Goal: Task Accomplishment & Management: Complete application form

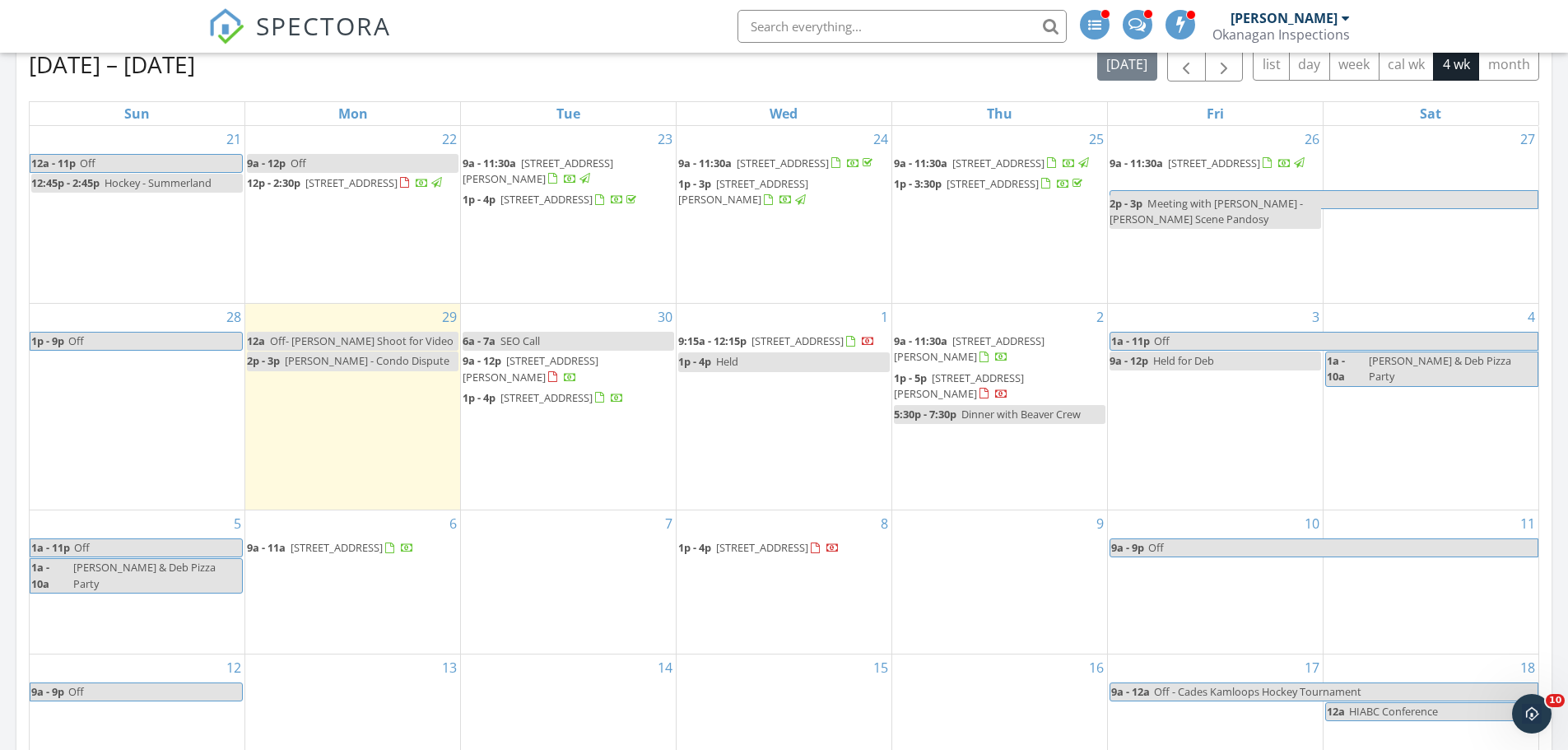
scroll to position [1235, 0]
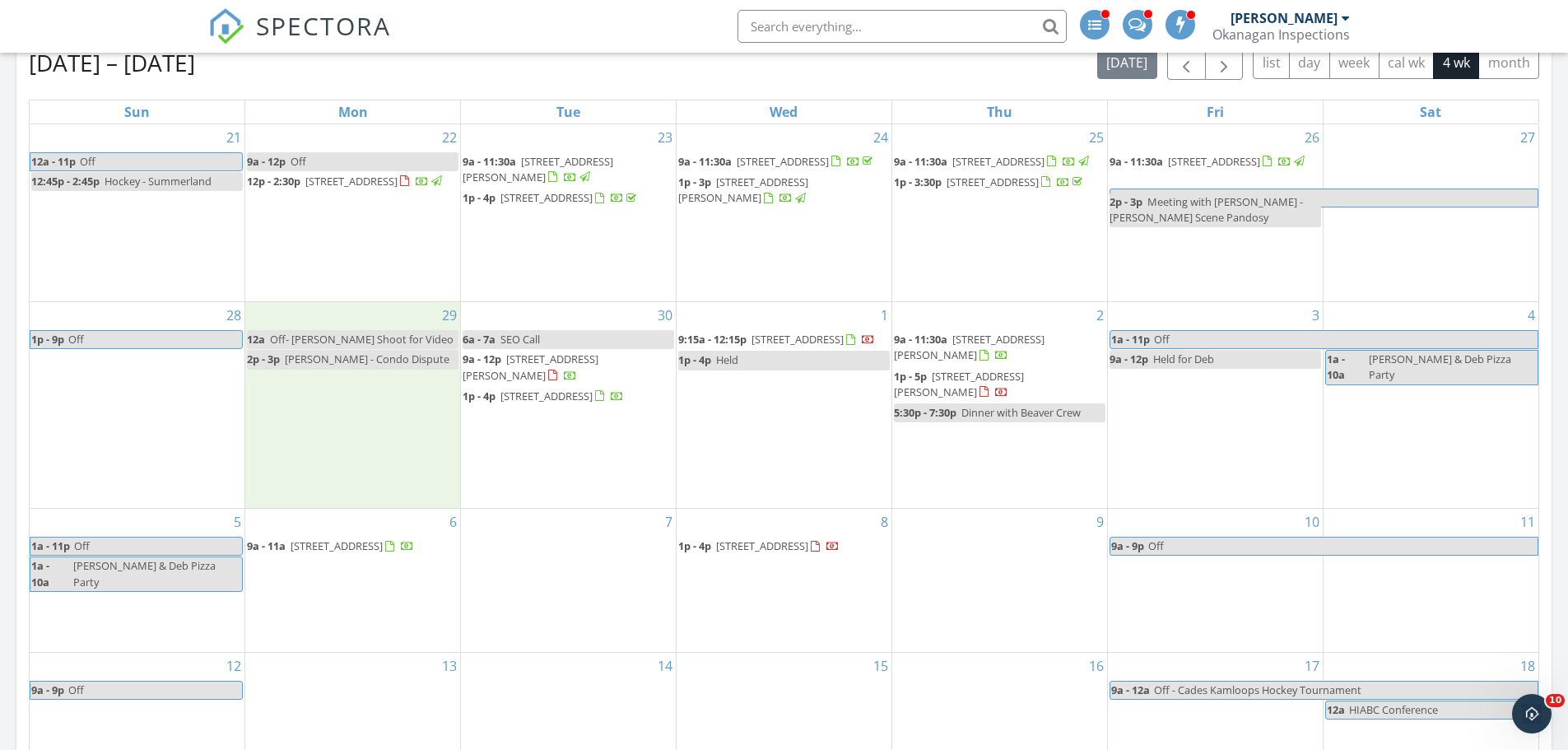
click at [364, 464] on div "29 12a Off- [PERSON_NAME] Shoot for Video 2p - 3p [PERSON_NAME] - Condo Dispute" at bounding box center [352, 405] width 215 height 206
click at [374, 417] on link "Event" at bounding box center [352, 420] width 85 height 26
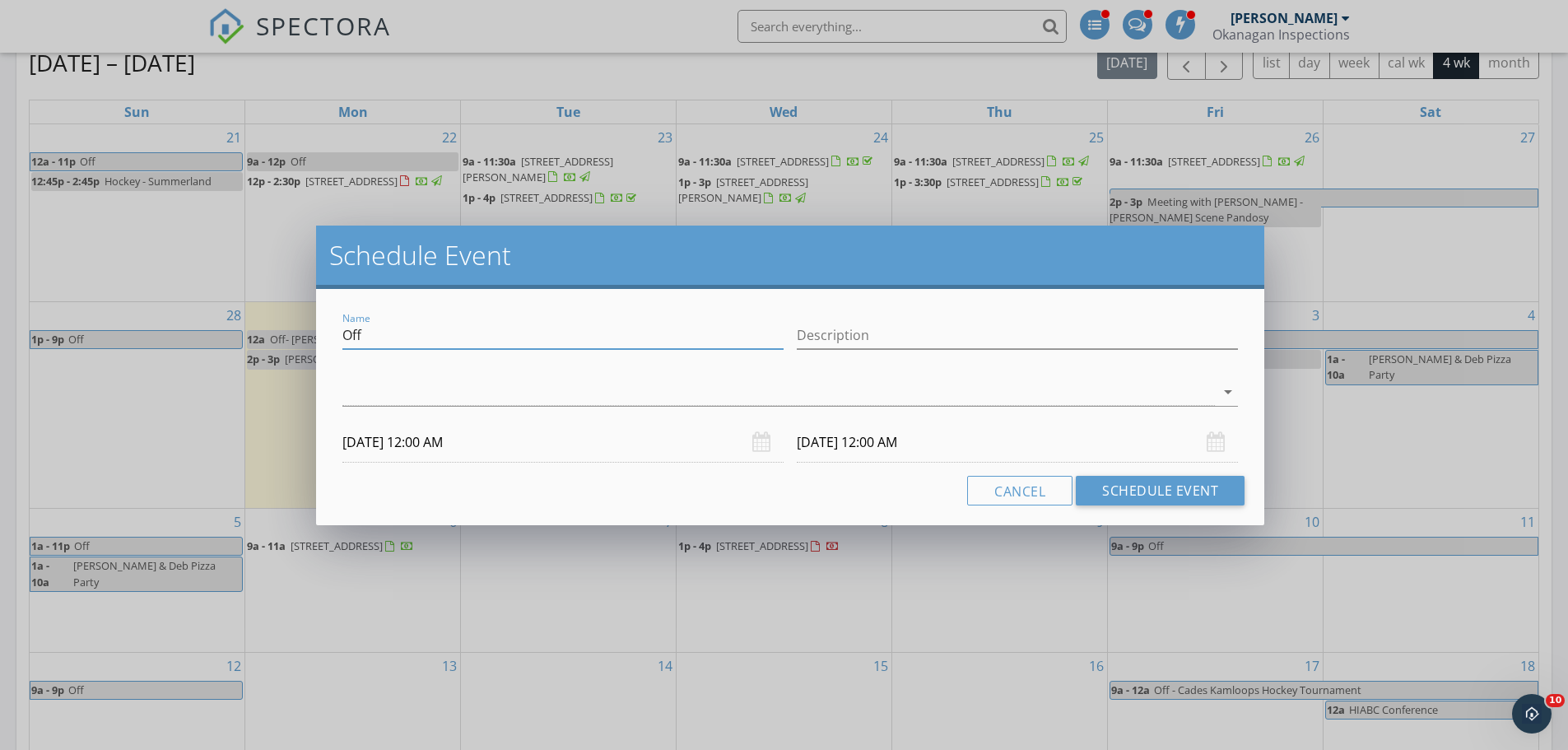
drag, startPoint x: 408, startPoint y: 332, endPoint x: 308, endPoint y: 337, distance: 100.1
click at [308, 337] on div "Schedule Event Name Off Description arrow_drop_down 09/29/2025 12:00 AM 09/30/2…" at bounding box center [784, 375] width 1568 height 750
click at [1014, 492] on button "Cancel" at bounding box center [1020, 490] width 105 height 30
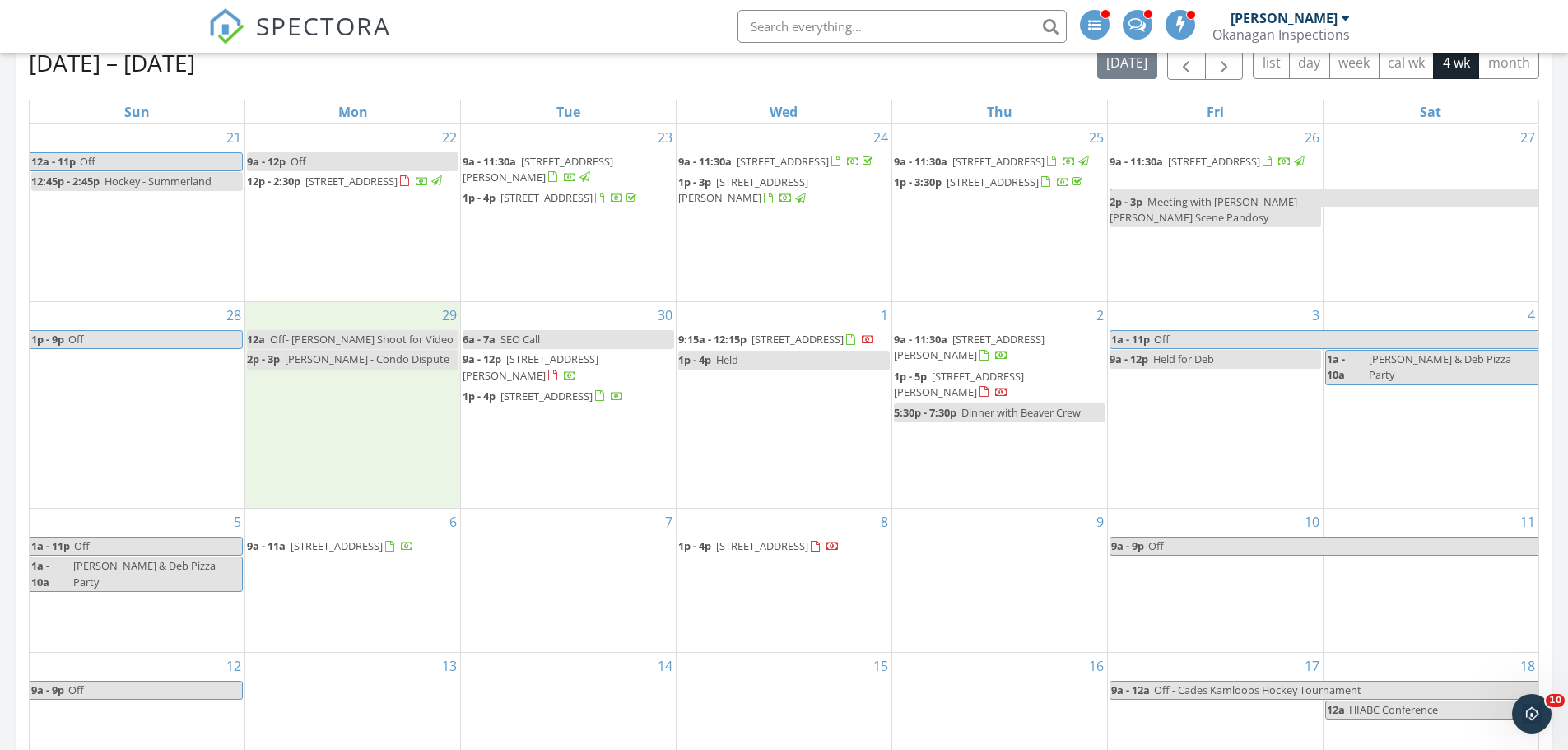
click at [399, 473] on div "29 12a Off- Louisa Shoot for Video 2p - 3p Jonathan - Condo Dispute" at bounding box center [352, 405] width 215 height 206
click at [369, 415] on link "Inspection" at bounding box center [352, 405] width 85 height 26
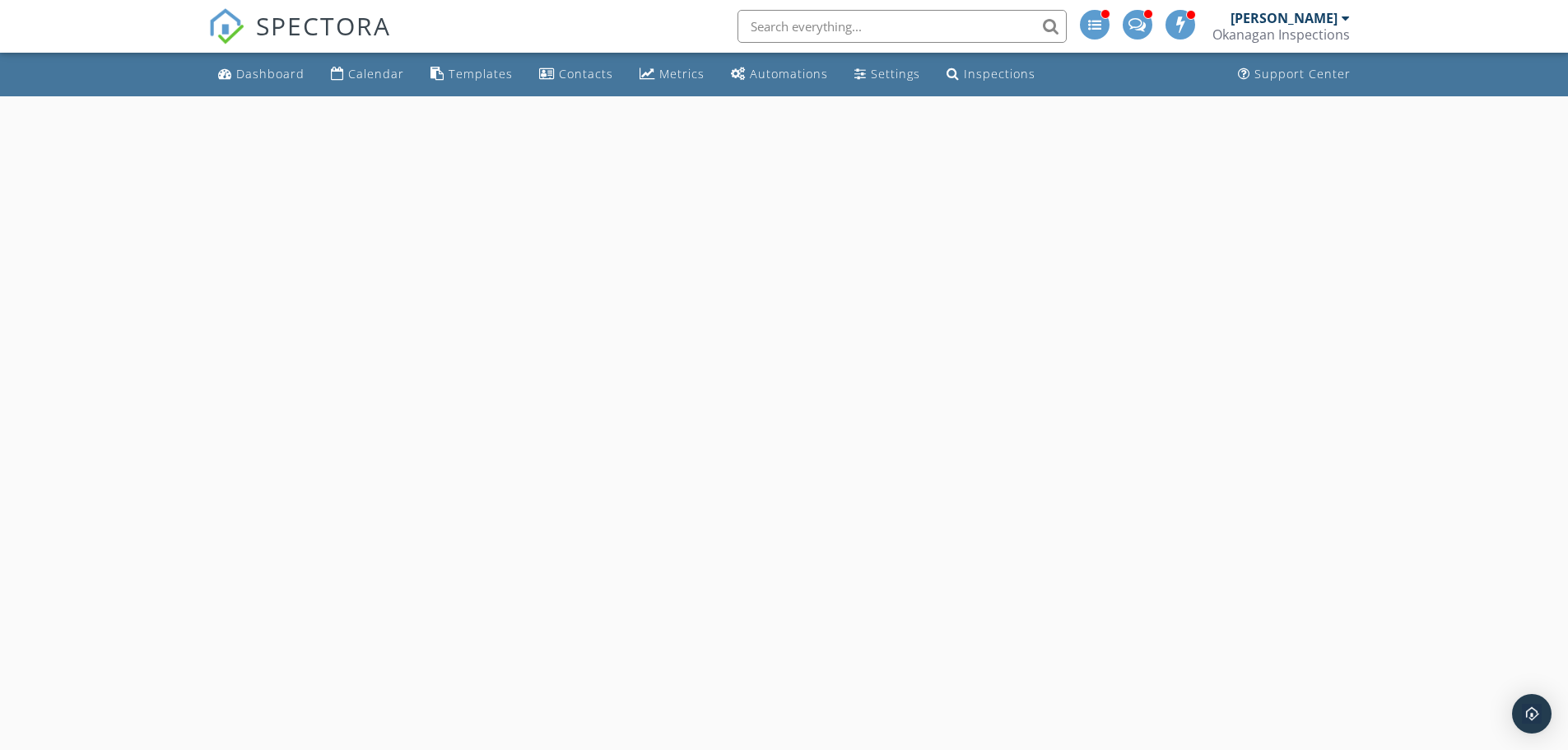
select select "8"
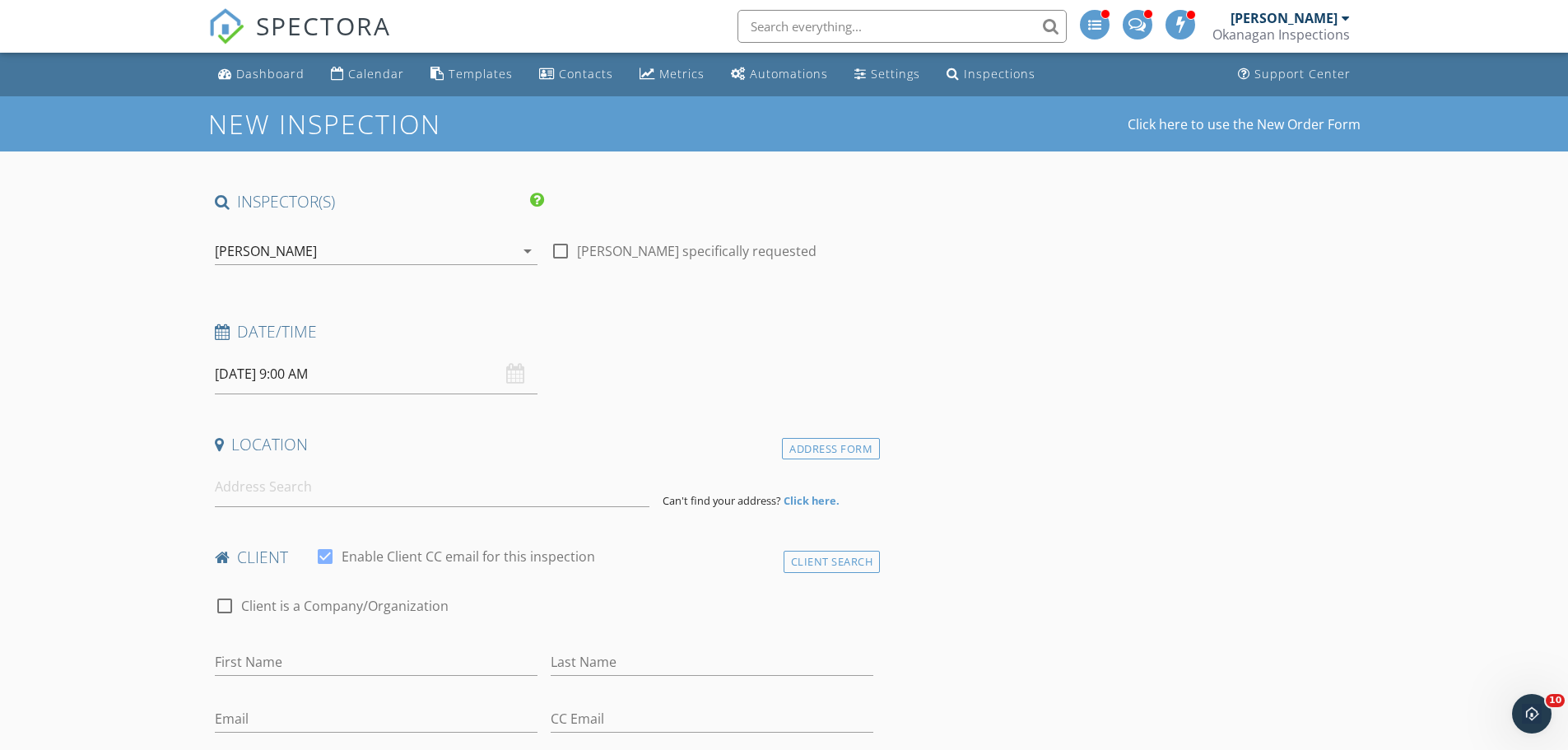
click at [339, 381] on input "09/29/2025 9:00 AM" at bounding box center [376, 375] width 323 height 41
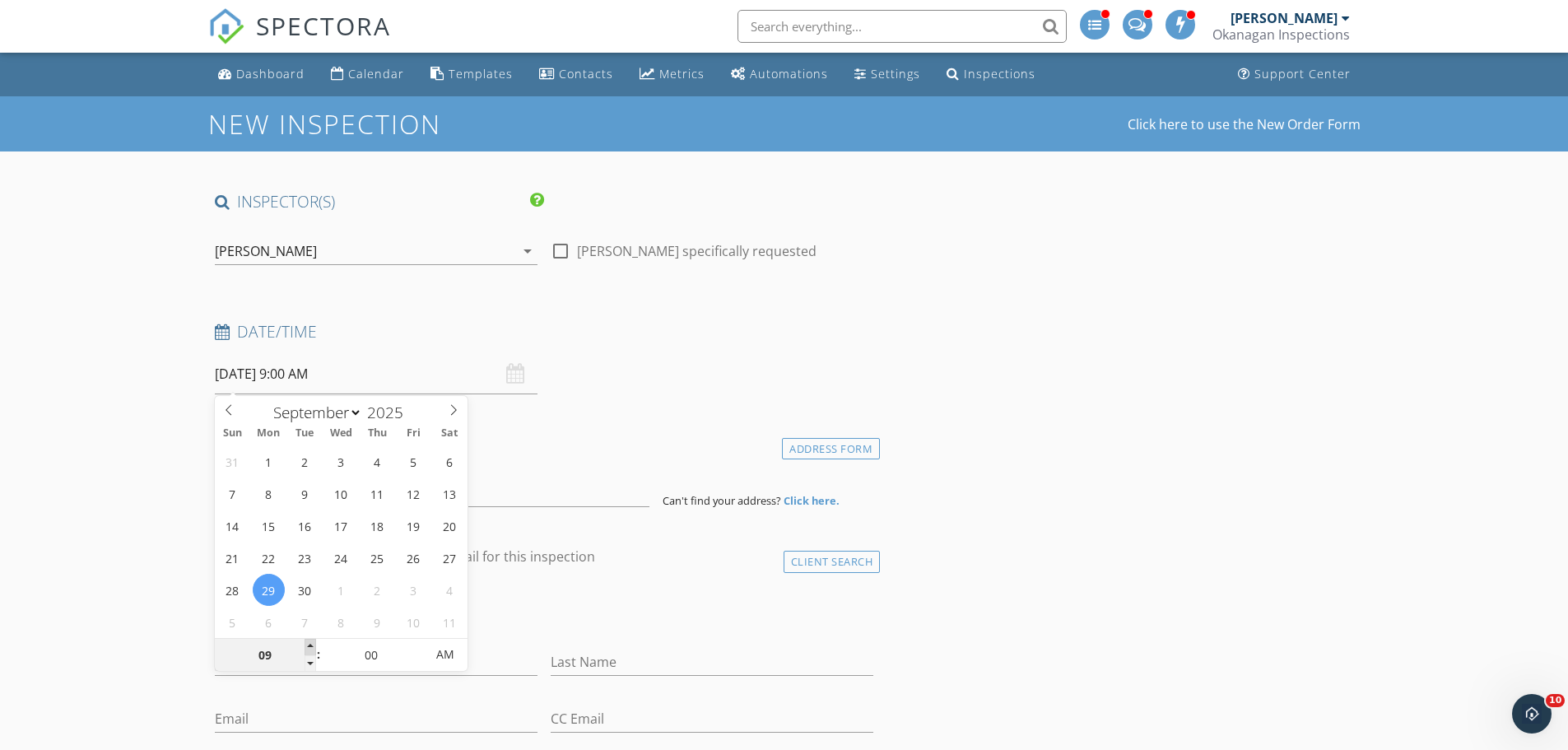
type input "10"
type input "09/29/2025 10:00 AM"
click at [311, 644] on span at bounding box center [311, 646] width 12 height 16
type input "11"
type input "09/29/2025 11:00 AM"
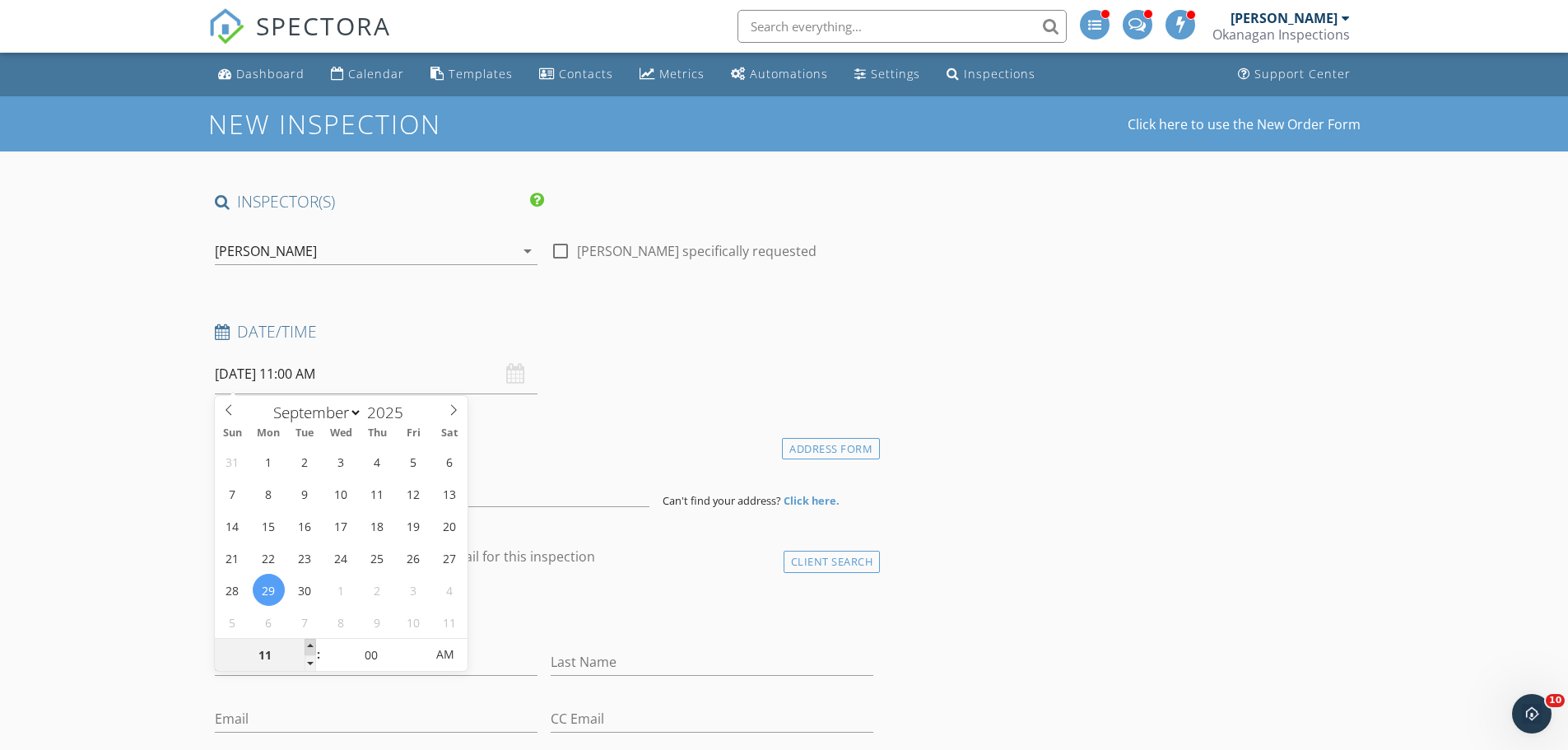
click at [311, 644] on span at bounding box center [311, 646] width 12 height 16
type input "12"
type input "09/29/2025 12:00 PM"
click at [311, 644] on span at bounding box center [311, 646] width 12 height 16
type input "01"
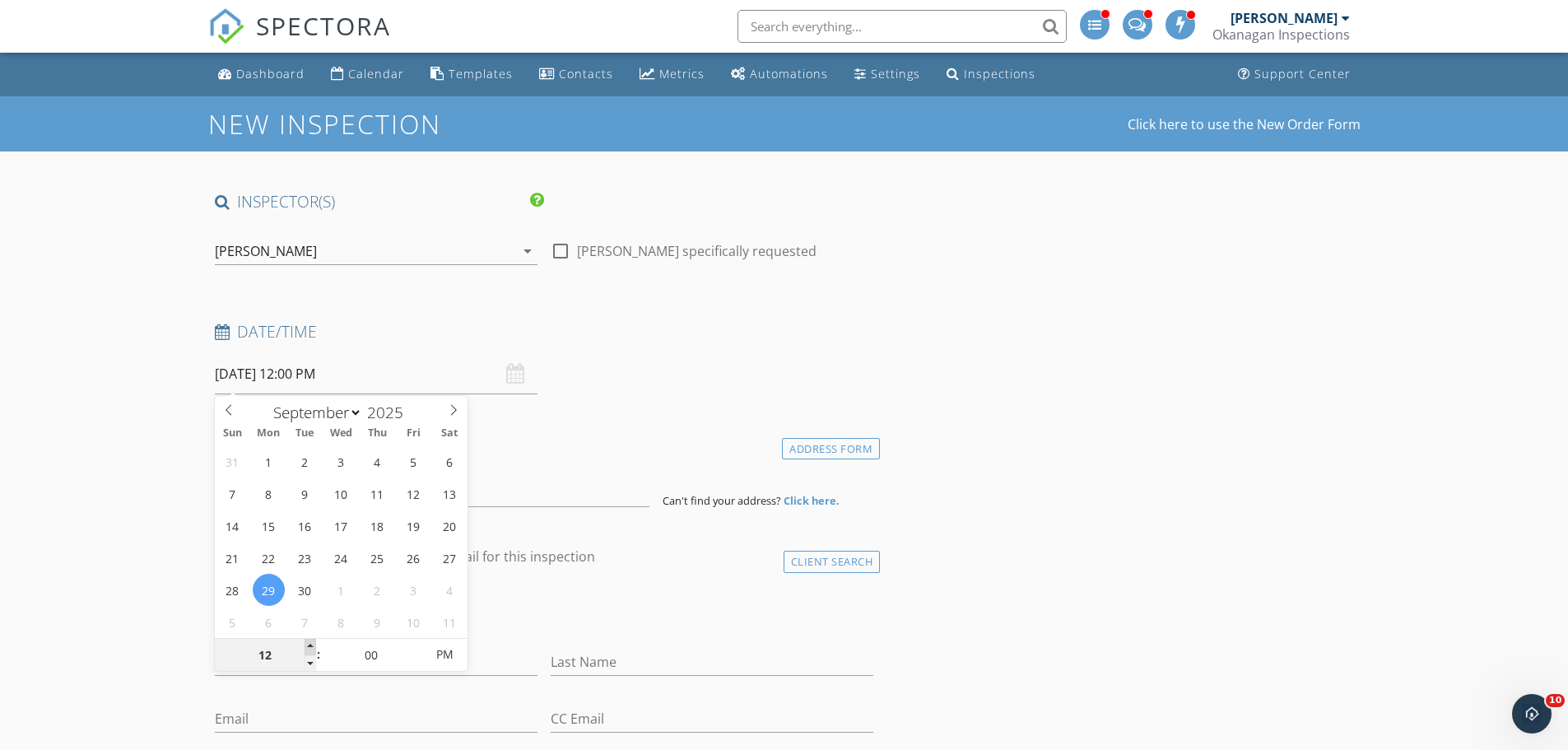
type input "09/29/2025 1:00 PM"
click at [311, 644] on span at bounding box center [311, 646] width 12 height 16
type input "02"
type input "09/29/2025 2:00 PM"
click at [311, 644] on span at bounding box center [311, 646] width 12 height 16
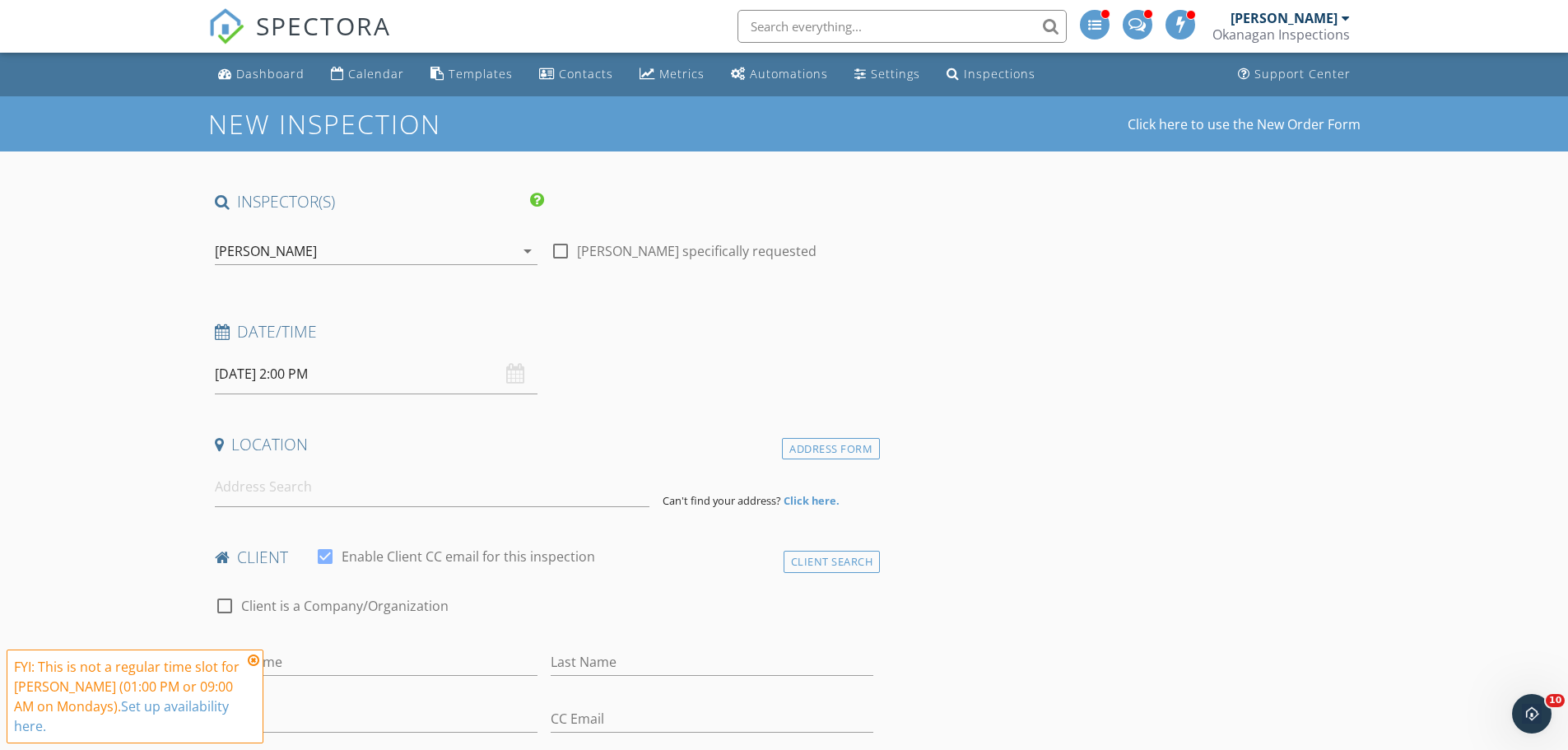
click at [255, 493] on input at bounding box center [432, 488] width 435 height 41
click at [254, 667] on icon at bounding box center [254, 661] width 12 height 14
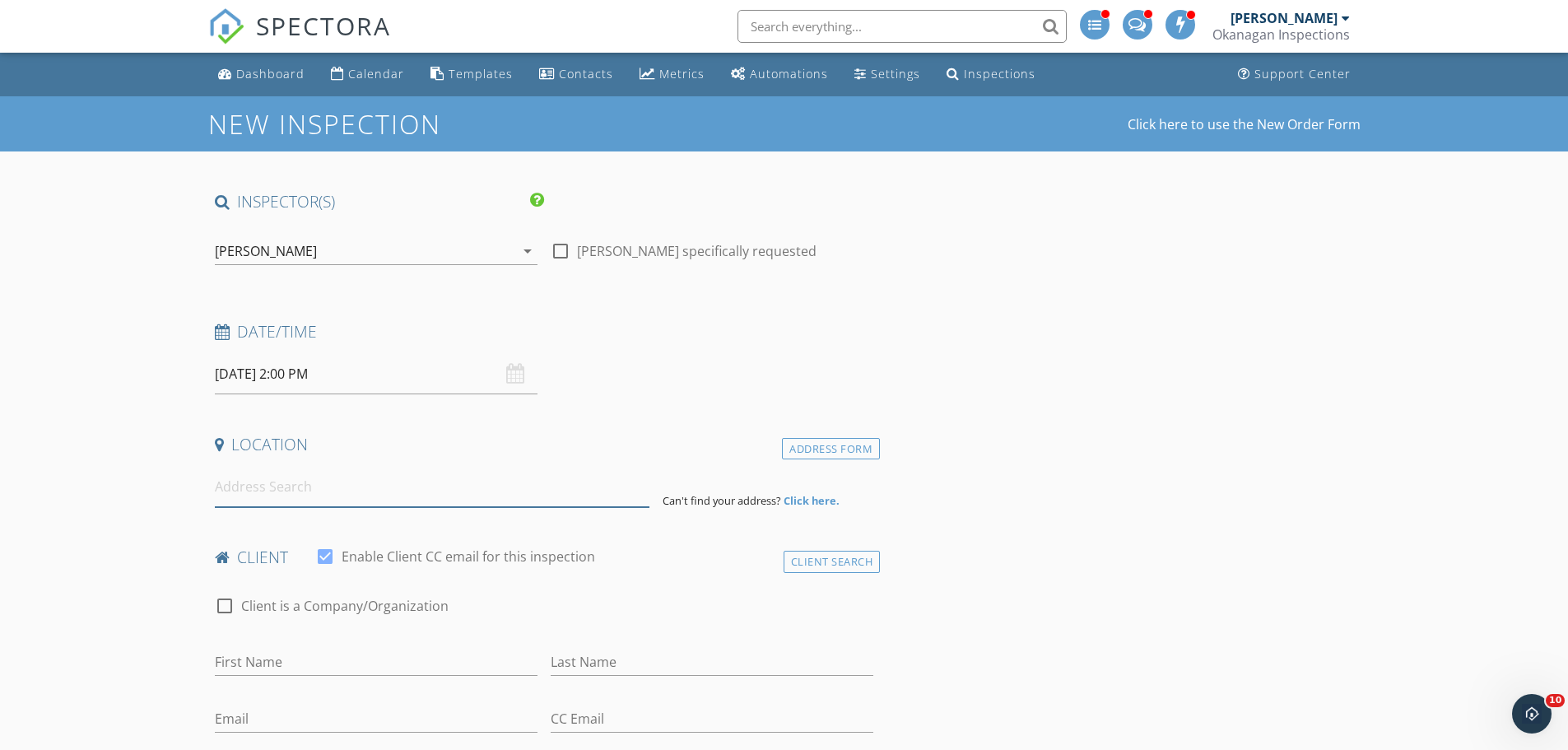
click at [307, 490] on input at bounding box center [432, 488] width 435 height 41
paste input "2851 Abbott street"
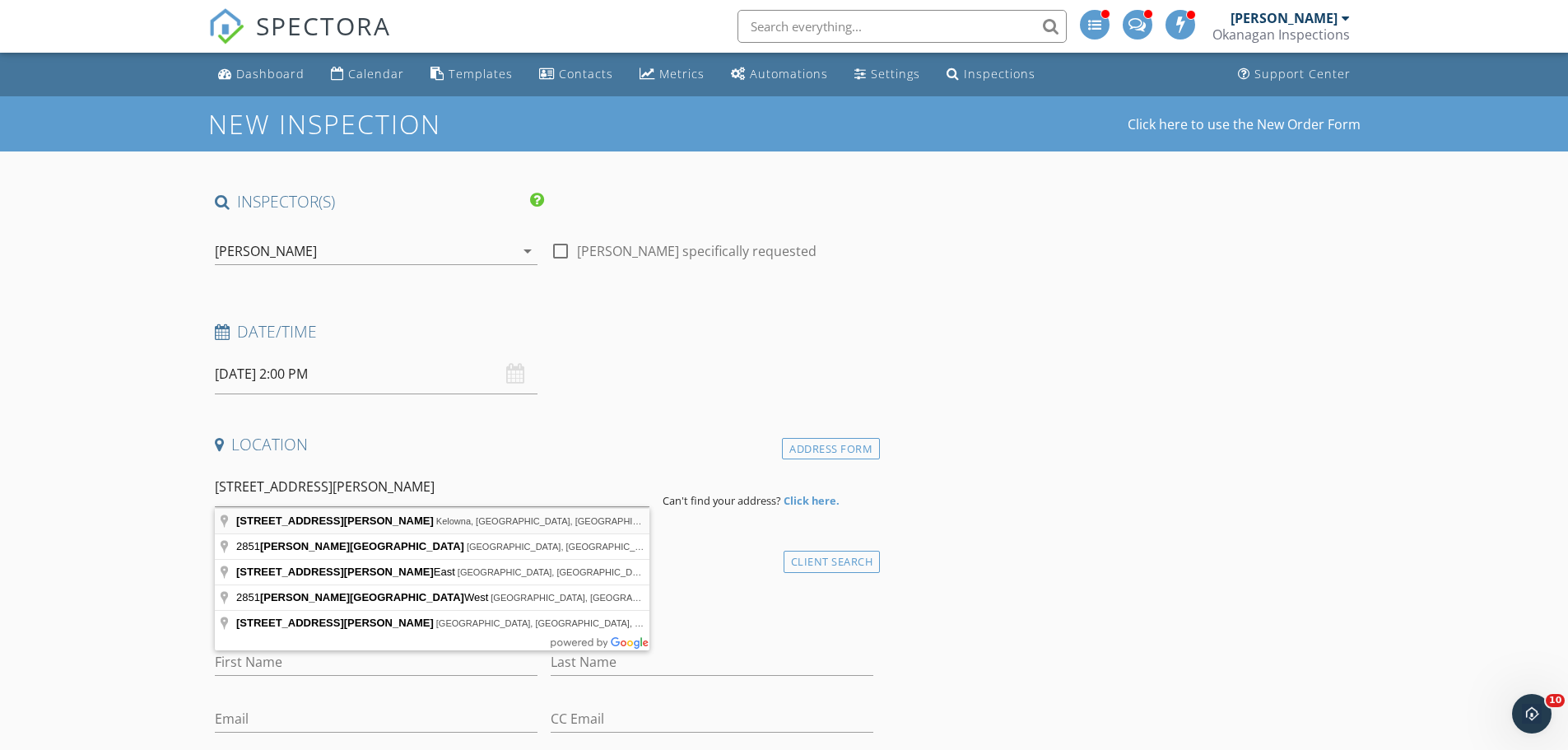
type input "2851 Abbott Street, Kelowna, BC, Canada"
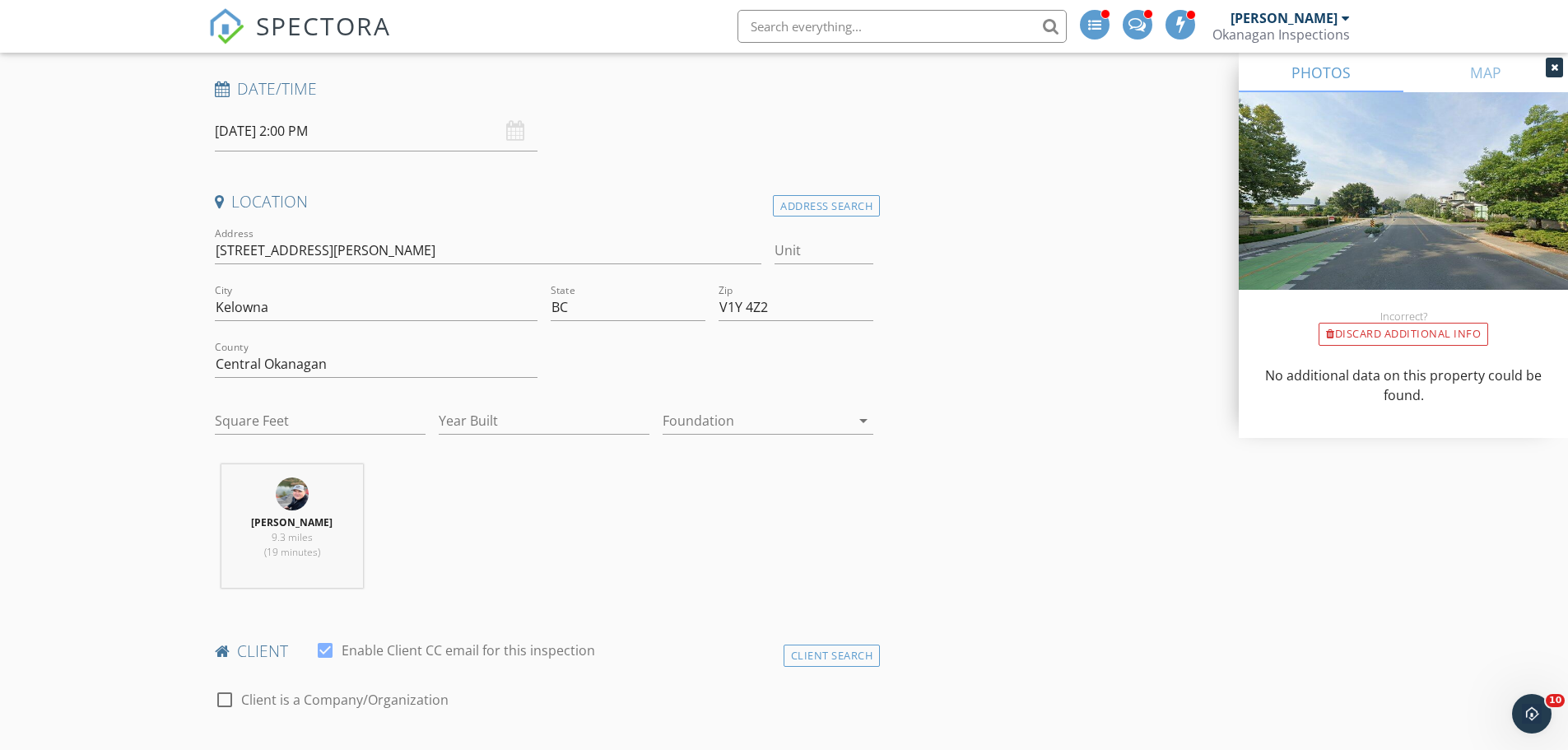
scroll to position [247, 0]
click at [300, 418] on input "Square Feet" at bounding box center [320, 417] width 211 height 27
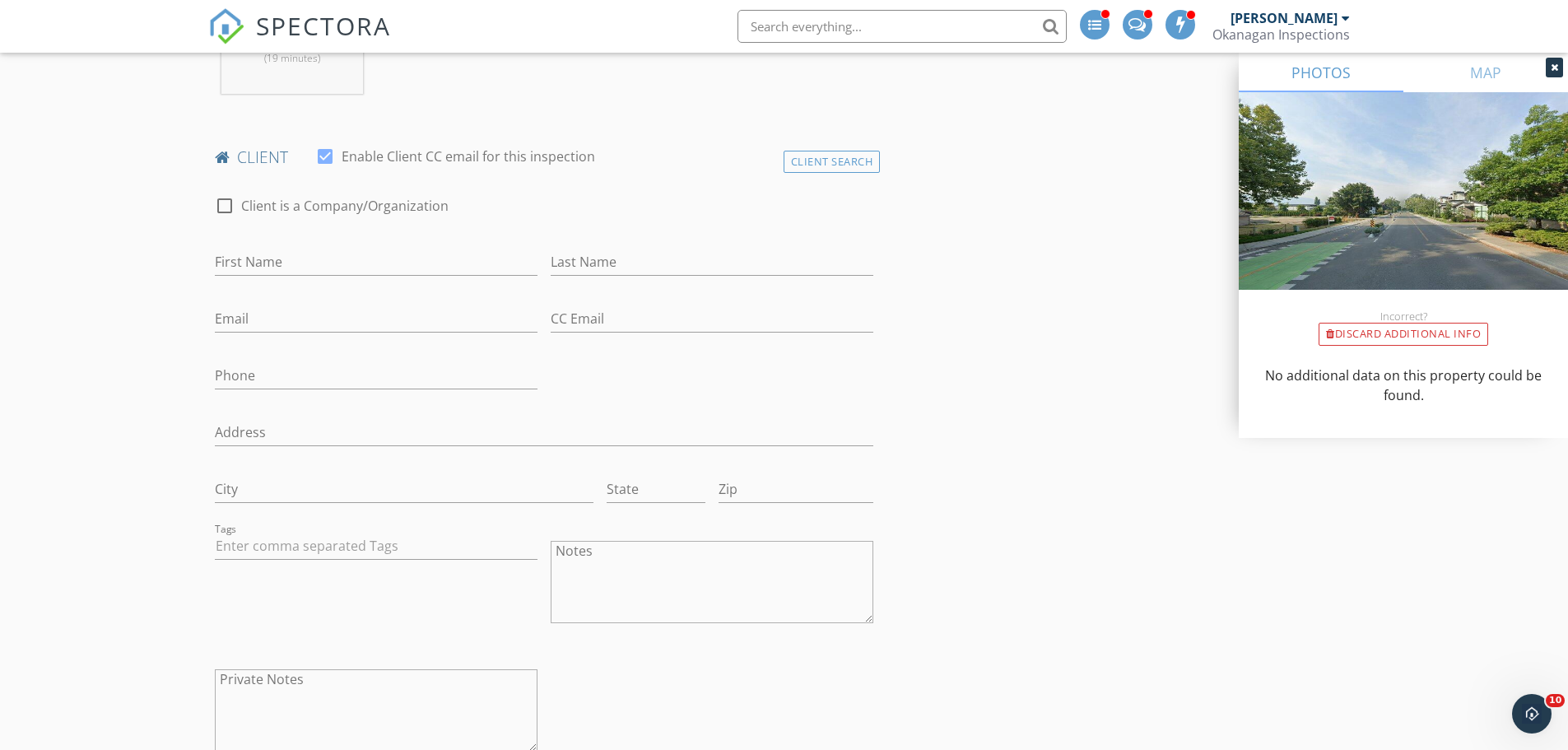
scroll to position [742, 0]
click at [261, 262] on input "First Name" at bounding box center [376, 258] width 323 height 27
click at [301, 254] on input "First Name" at bounding box center [376, 258] width 323 height 27
paste input "Jonathan Fletcher"
drag, startPoint x: 325, startPoint y: 267, endPoint x: 275, endPoint y: 257, distance: 51.0
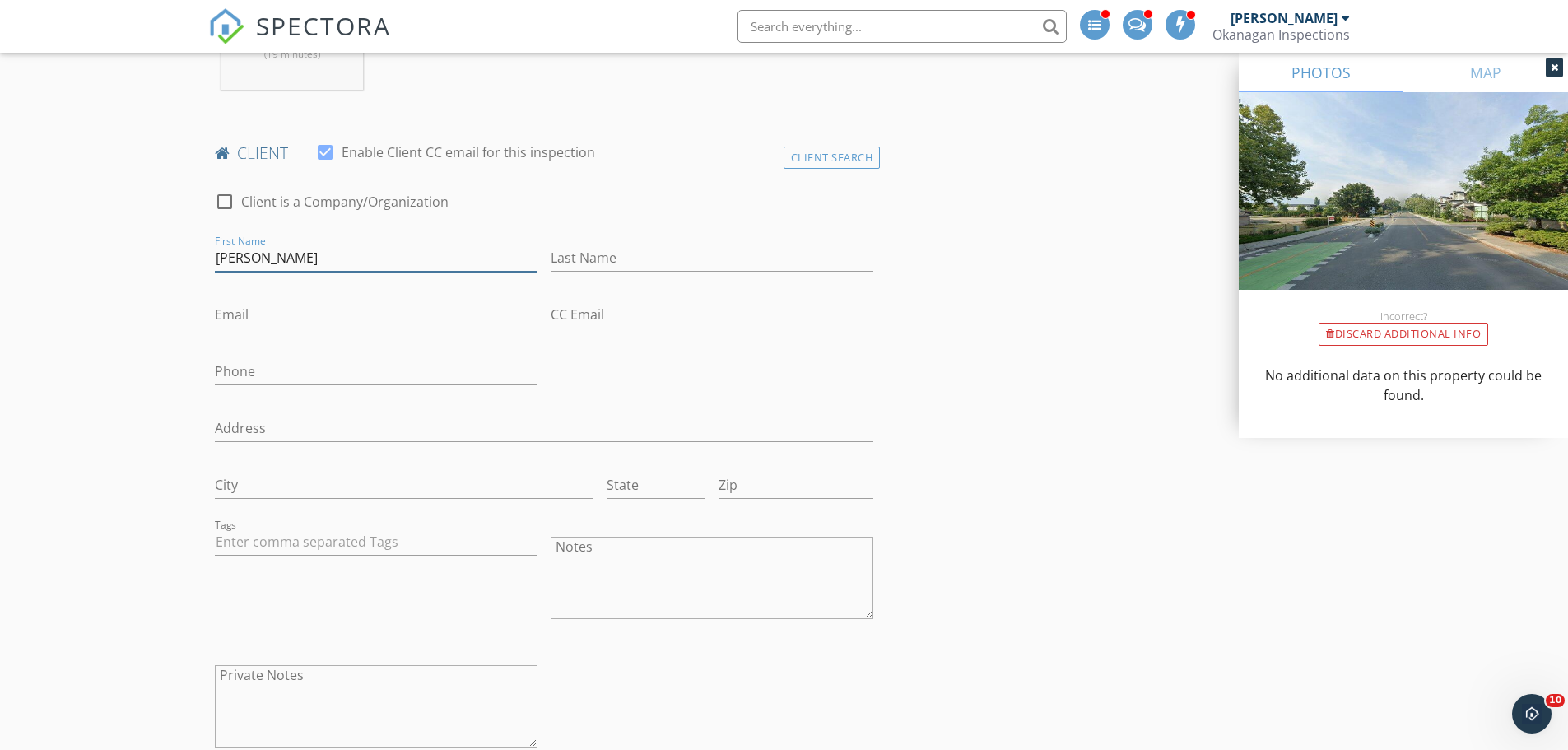
click at [275, 257] on input "[PERSON_NAME]" at bounding box center [376, 258] width 323 height 27
type input "[PERSON_NAME]"
click at [582, 251] on input "Last Name" at bounding box center [712, 258] width 323 height 27
paste input "[PERSON_NAME]"
type input "[PERSON_NAME]"
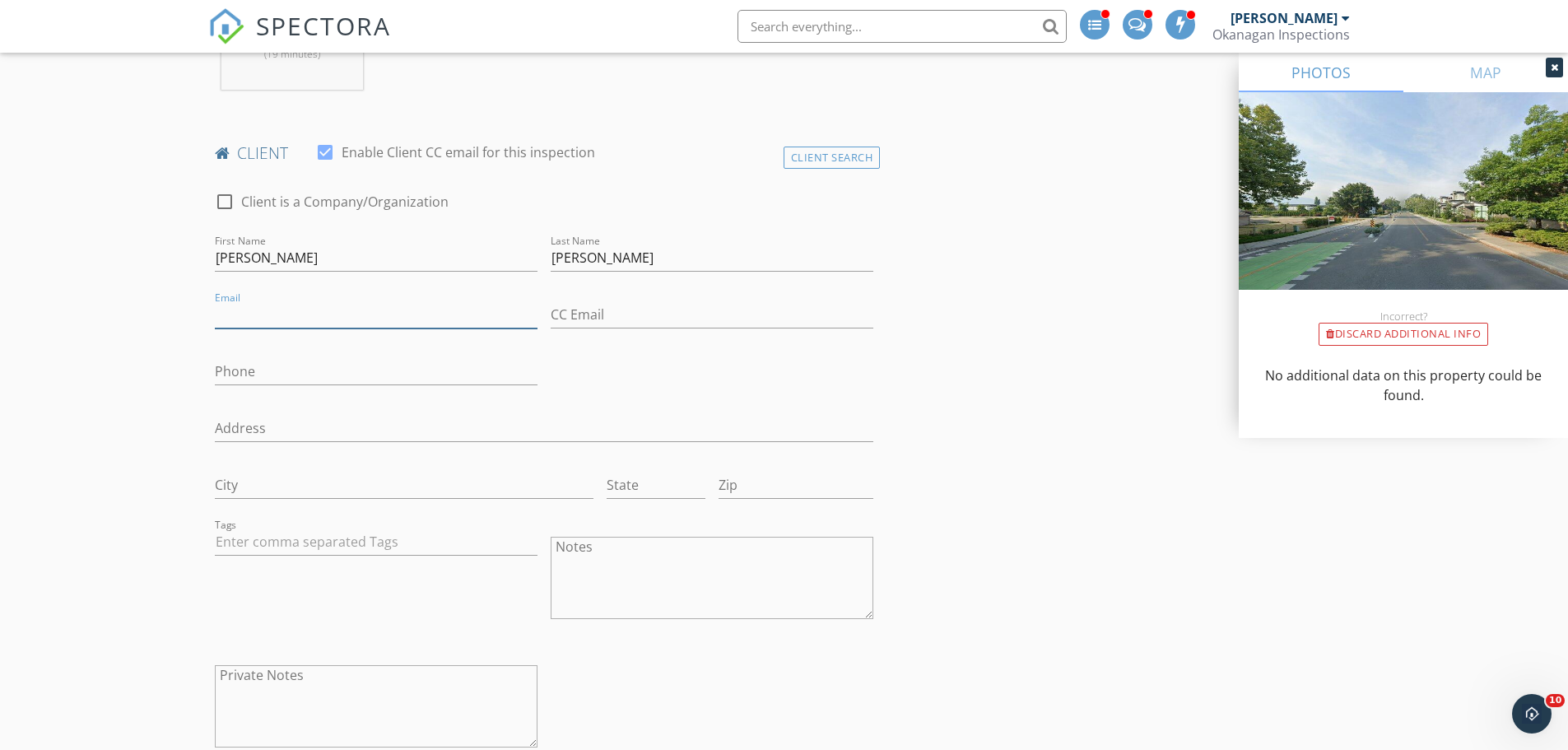
click at [270, 307] on input "Email" at bounding box center [376, 315] width 323 height 27
paste input "Jonathan <jonathanfletcher@shaw.ca>"
drag, startPoint x: 279, startPoint y: 313, endPoint x: 140, endPoint y: 302, distance: 139.4
click at [445, 306] on input "jonathanfletcher@shaw.ca>" at bounding box center [376, 315] width 323 height 27
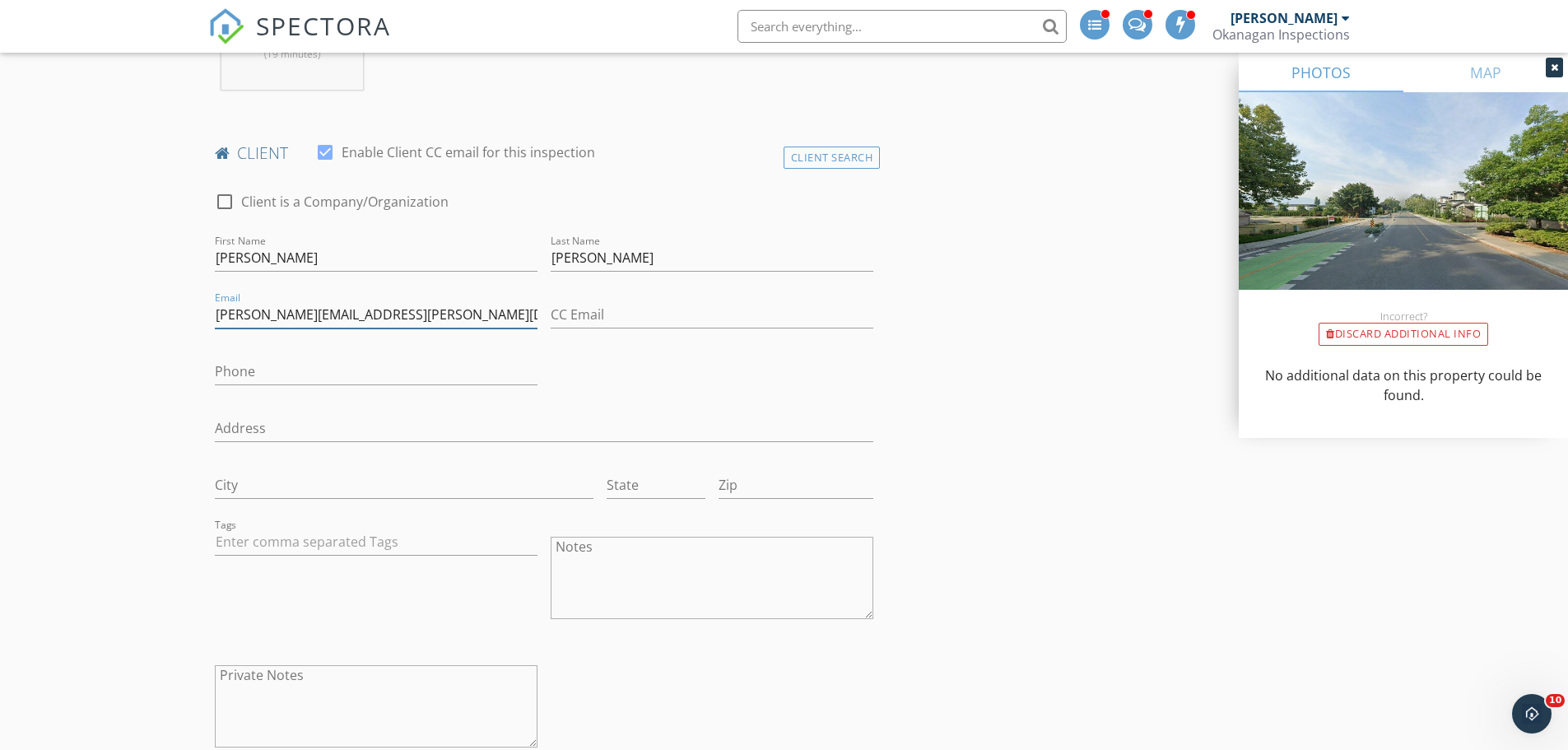
type input "[PERSON_NAME][EMAIL_ADDRESS][PERSON_NAME][DOMAIN_NAME]"
drag, startPoint x: 300, startPoint y: 389, endPoint x: 306, endPoint y: 378, distance: 12.5
click at [300, 389] on div "Phone" at bounding box center [376, 380] width 323 height 43
click at [307, 372] on input "Phone" at bounding box center [376, 372] width 323 height 27
paste input "[PHONE_NUMBER]"
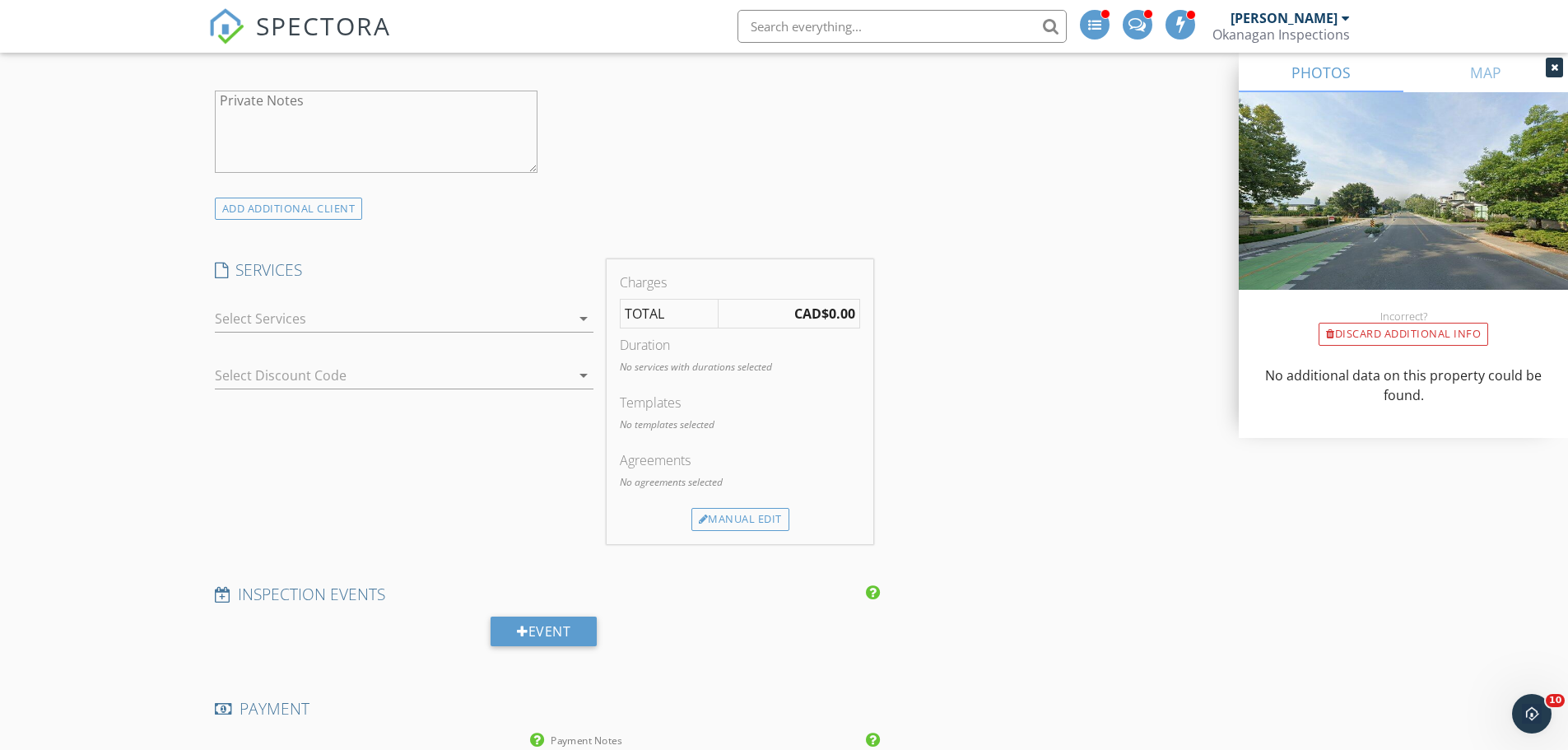
scroll to position [1317, 0]
type input "[PHONE_NUMBER]"
click at [294, 304] on div at bounding box center [392, 317] width 356 height 26
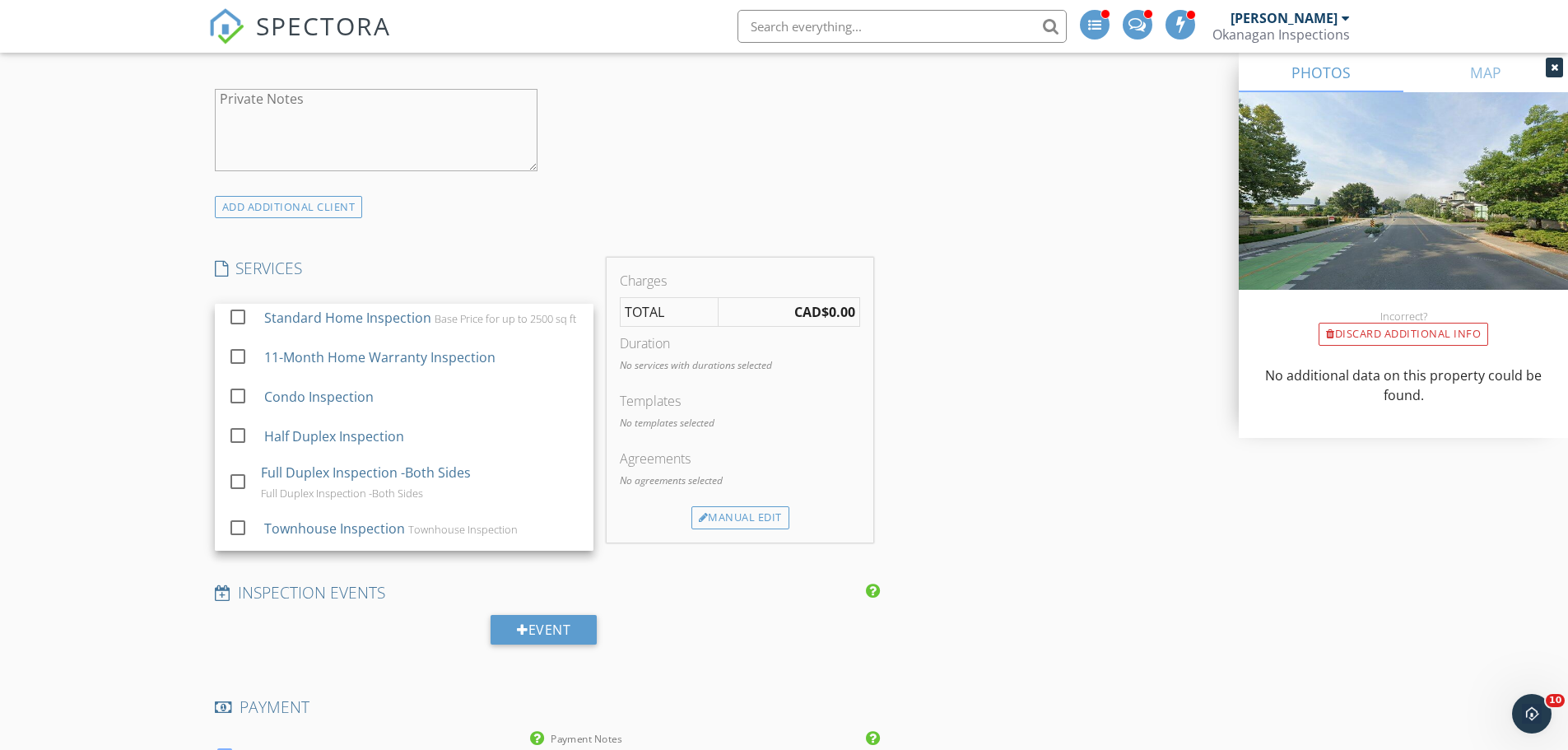
scroll to position [0, 0]
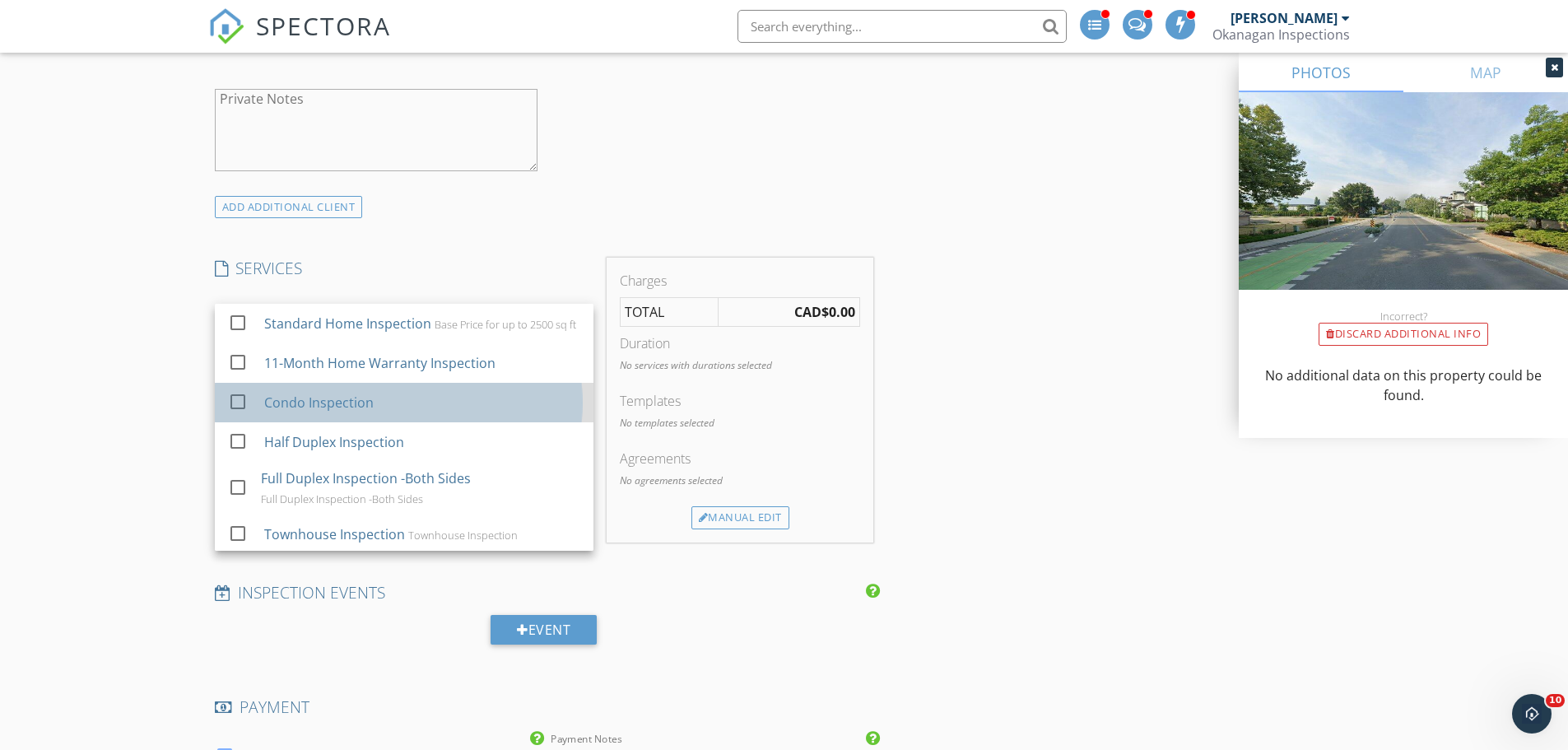
click at [352, 407] on div "Condo Inspection" at bounding box center [318, 402] width 110 height 20
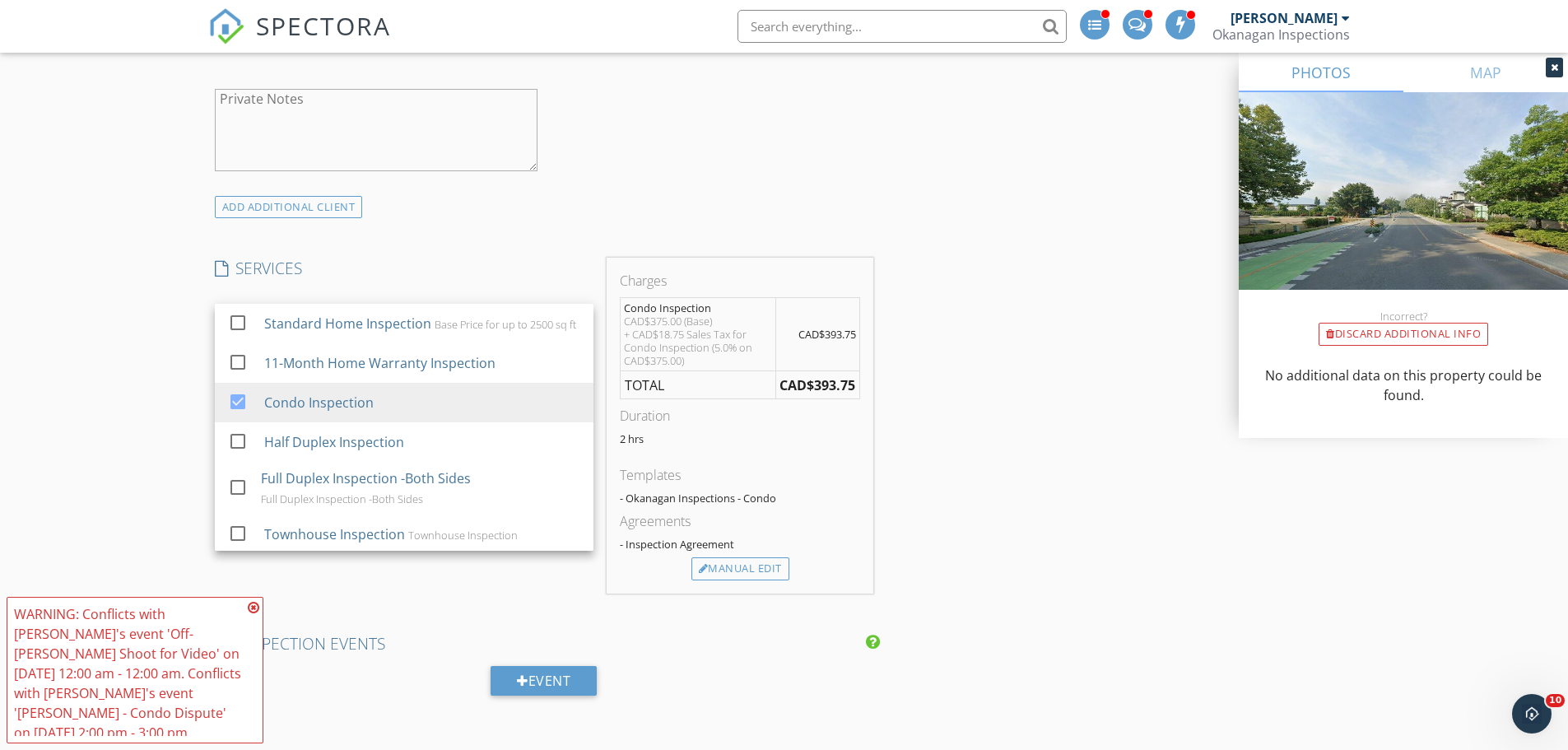
click at [251, 614] on icon at bounding box center [254, 608] width 12 height 14
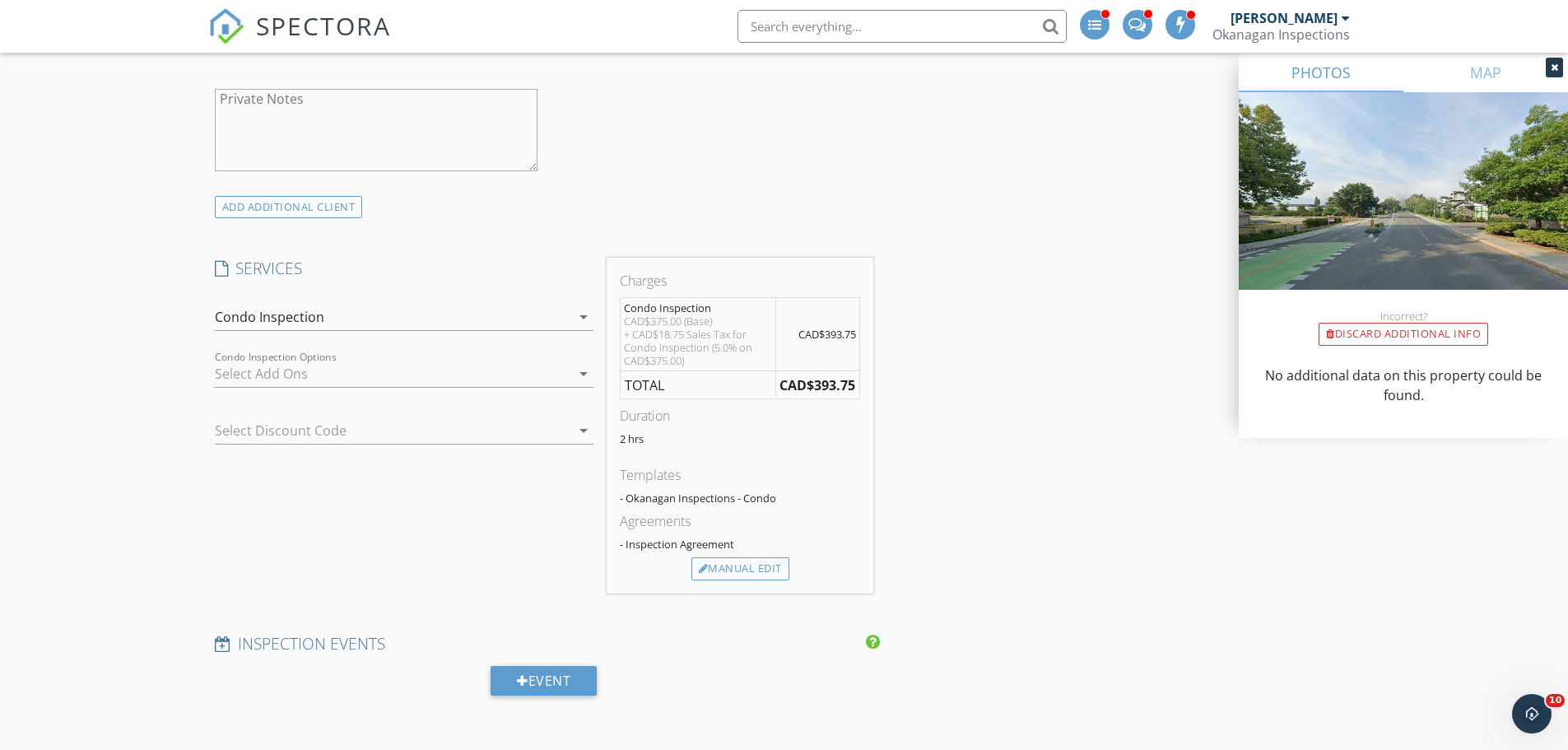
click at [671, 341] on div "CAD$375.00 (Base) + CAD$18.75 Sales Tax for Condo Inspection (5.0% on CAD$375.0…" at bounding box center [698, 341] width 149 height 53
click at [665, 353] on div "CAD$375.00 (Base) + CAD$18.75 Sales Tax for Condo Inspection (5.0% on CAD$375.0…" at bounding box center [698, 341] width 149 height 53
click at [680, 339] on div "CAD$375.00 (Base) + CAD$18.75 Sales Tax for Condo Inspection (5.0% on CAD$375.0…" at bounding box center [698, 341] width 149 height 53
click at [715, 578] on div "Manual Edit" at bounding box center [739, 568] width 98 height 23
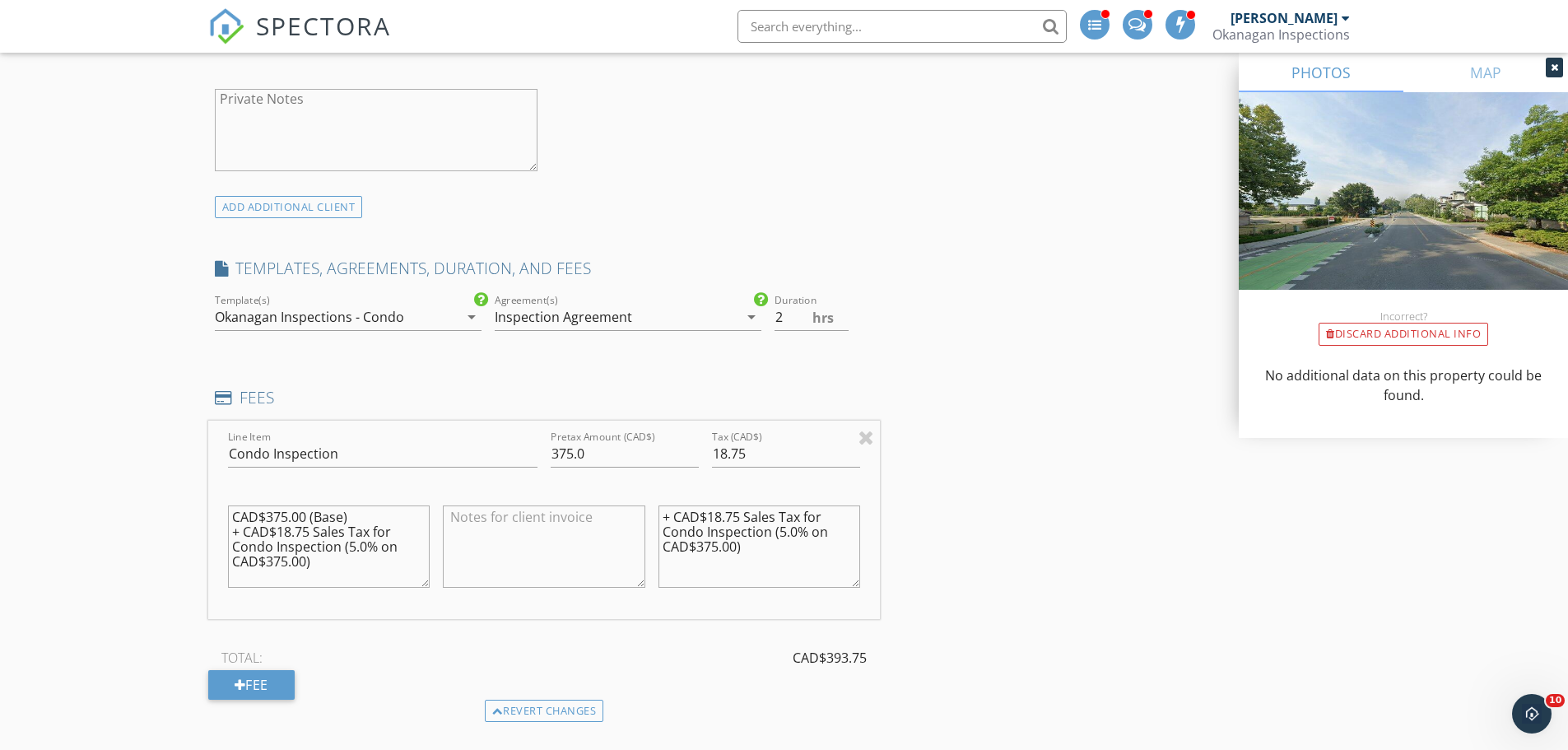
click at [752, 320] on icon "arrow_drop_down" at bounding box center [751, 317] width 20 height 20
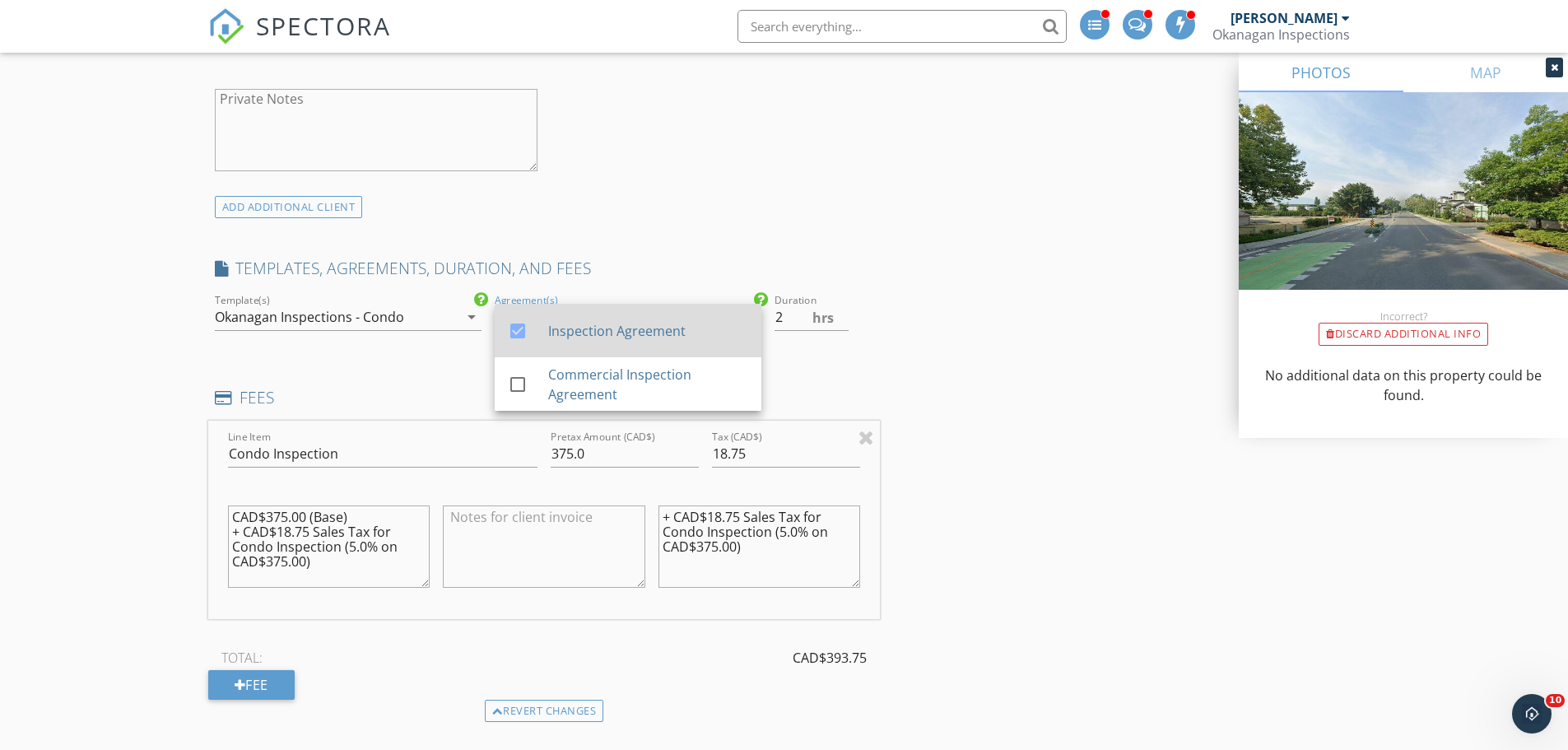
click at [524, 338] on div at bounding box center [517, 330] width 28 height 28
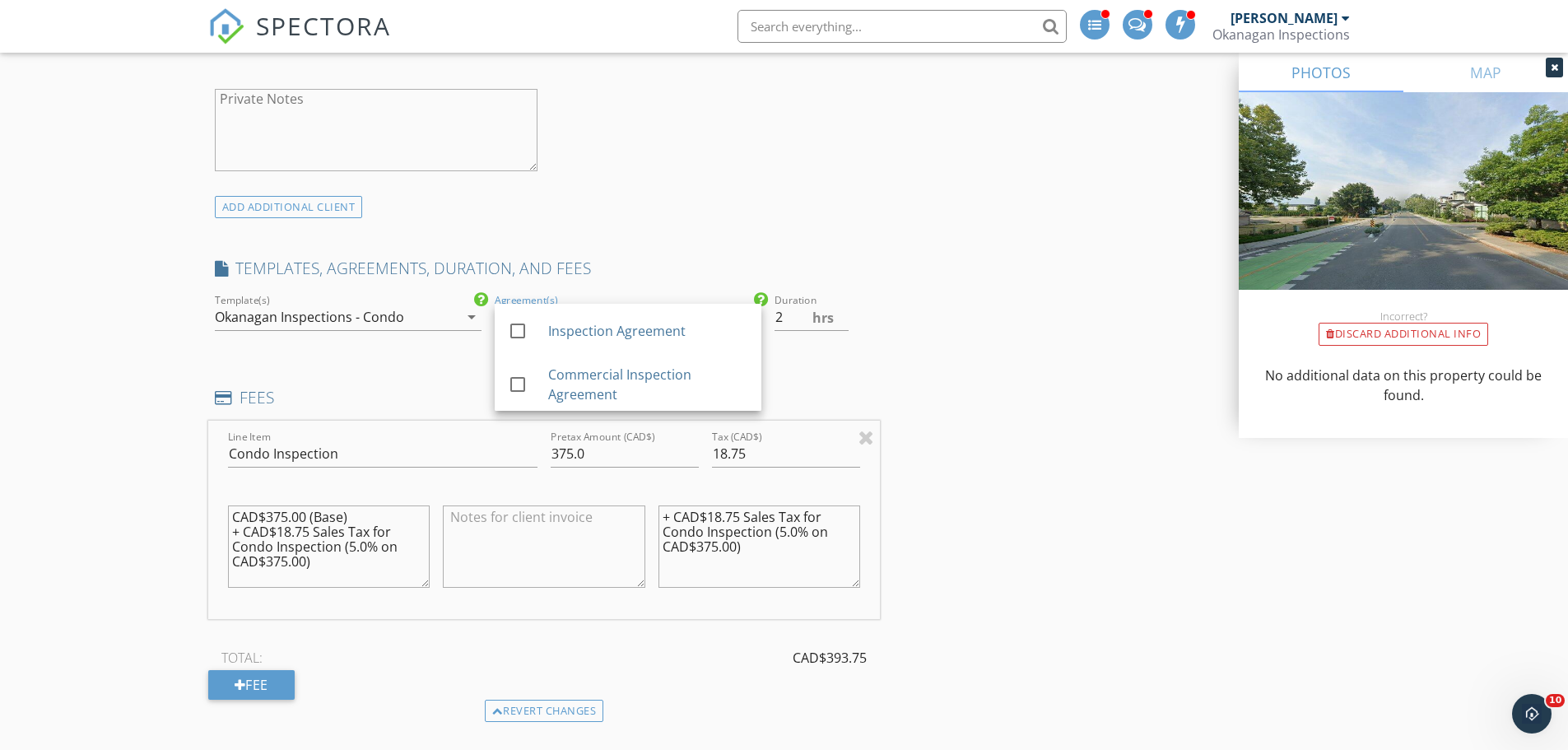
click at [99, 352] on div "New Inspection Click here to use the New Order Form INSPECTOR(S) check_box Ian …" at bounding box center [784, 520] width 1568 height 3483
click at [99, 363] on div "New Inspection Click here to use the New Order Form INSPECTOR(S) check_box Ian …" at bounding box center [784, 520] width 1568 height 3483
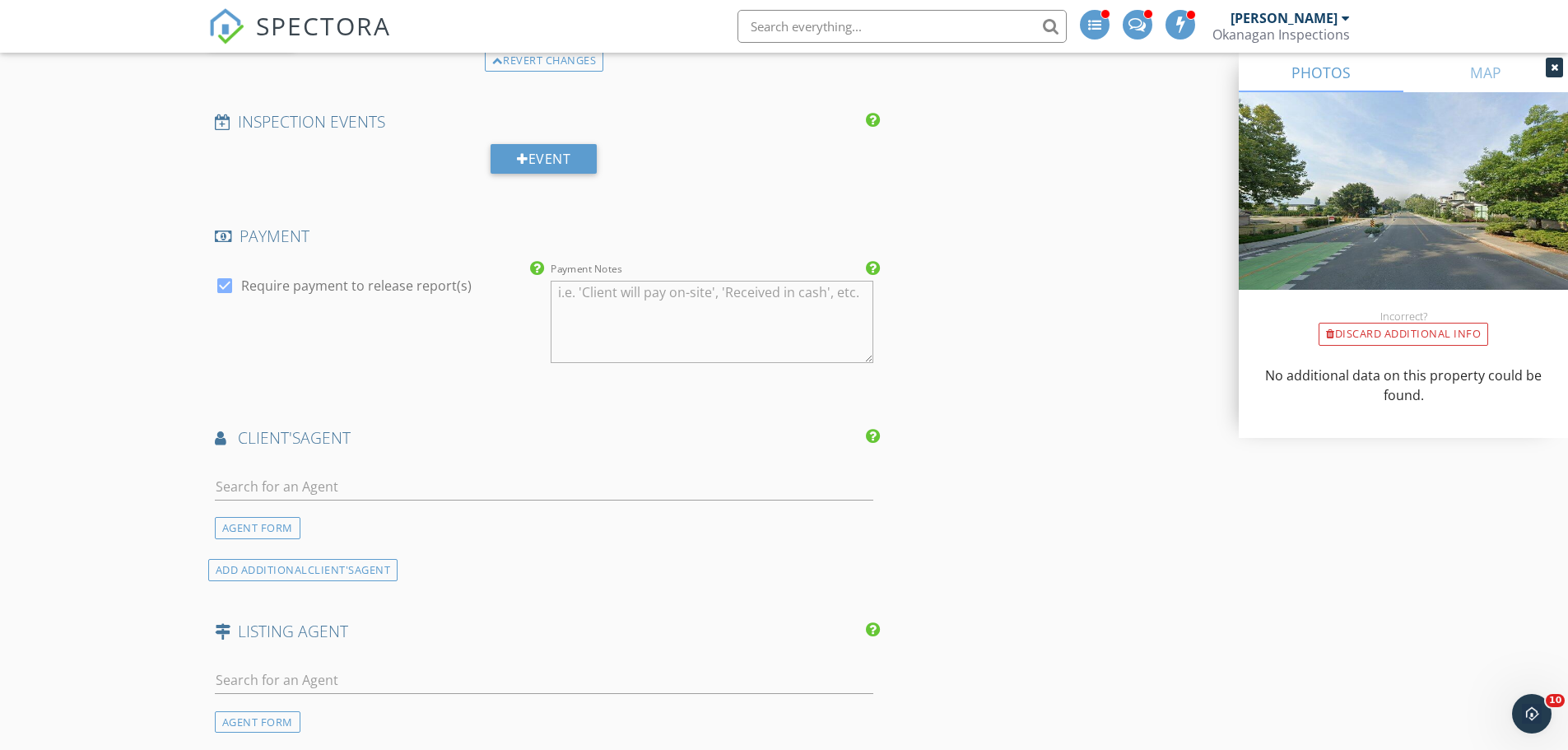
scroll to position [2059, 0]
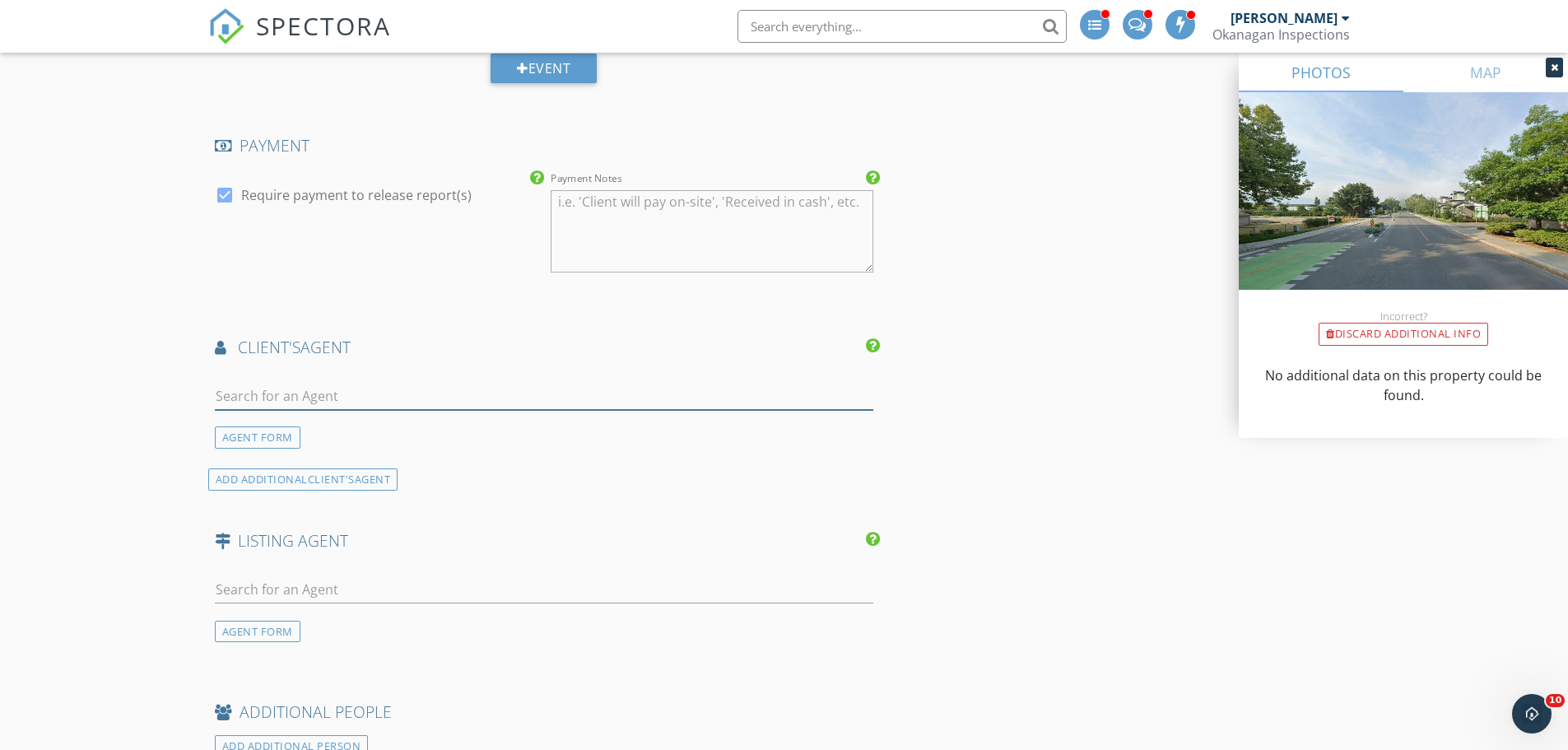
click at [306, 403] on input "text" at bounding box center [544, 397] width 660 height 27
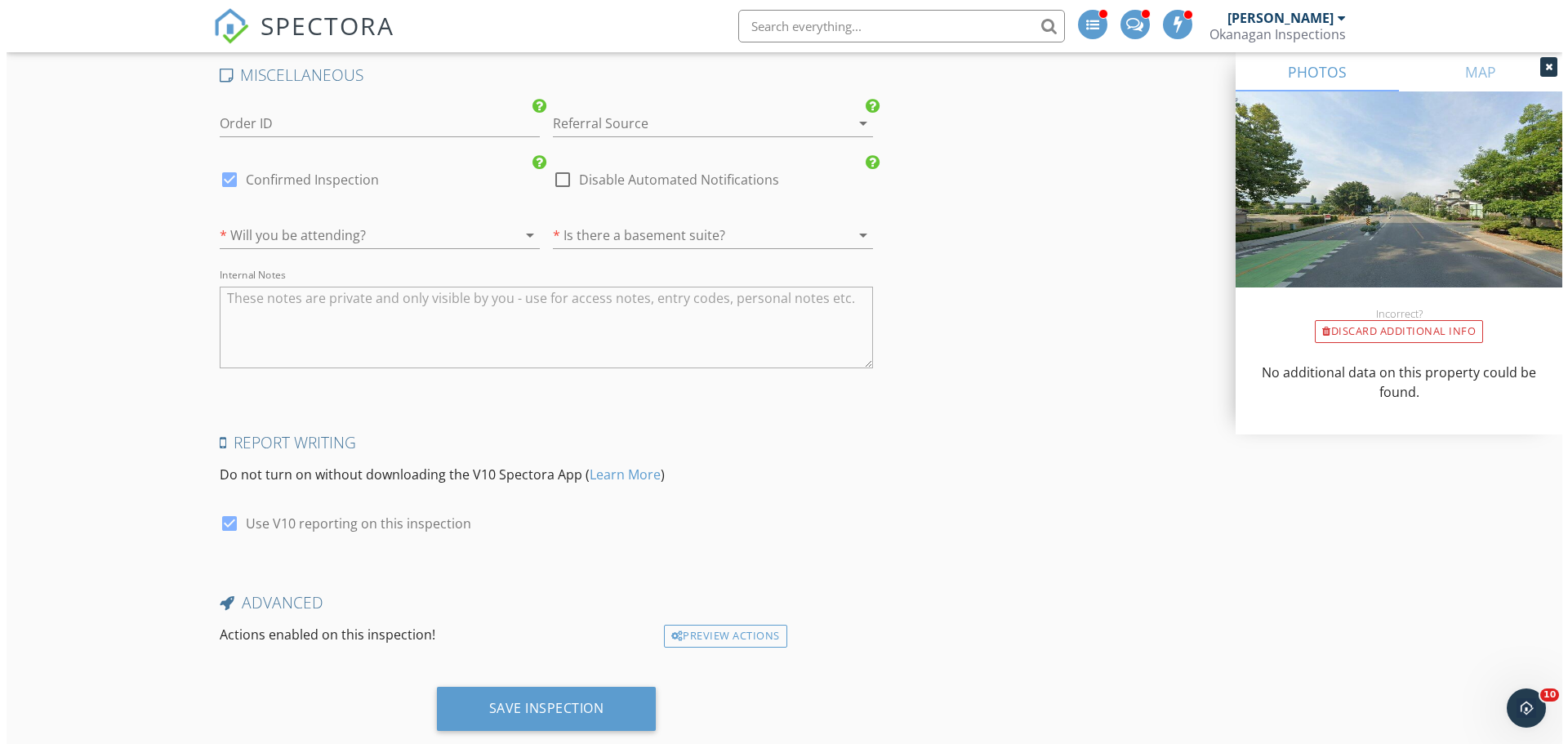
scroll to position [2807, 0]
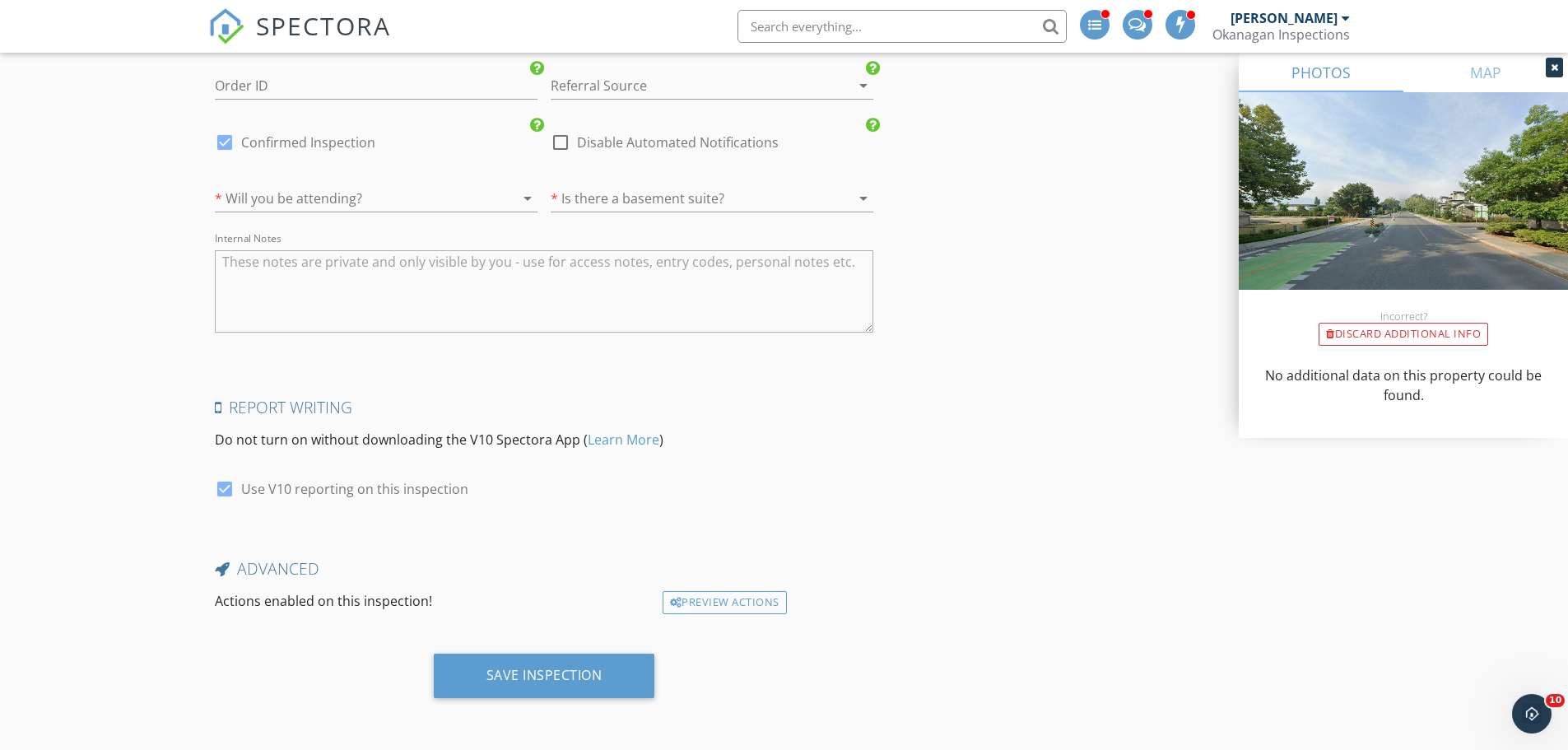
click at [316, 200] on div at bounding box center [353, 198] width 277 height 26
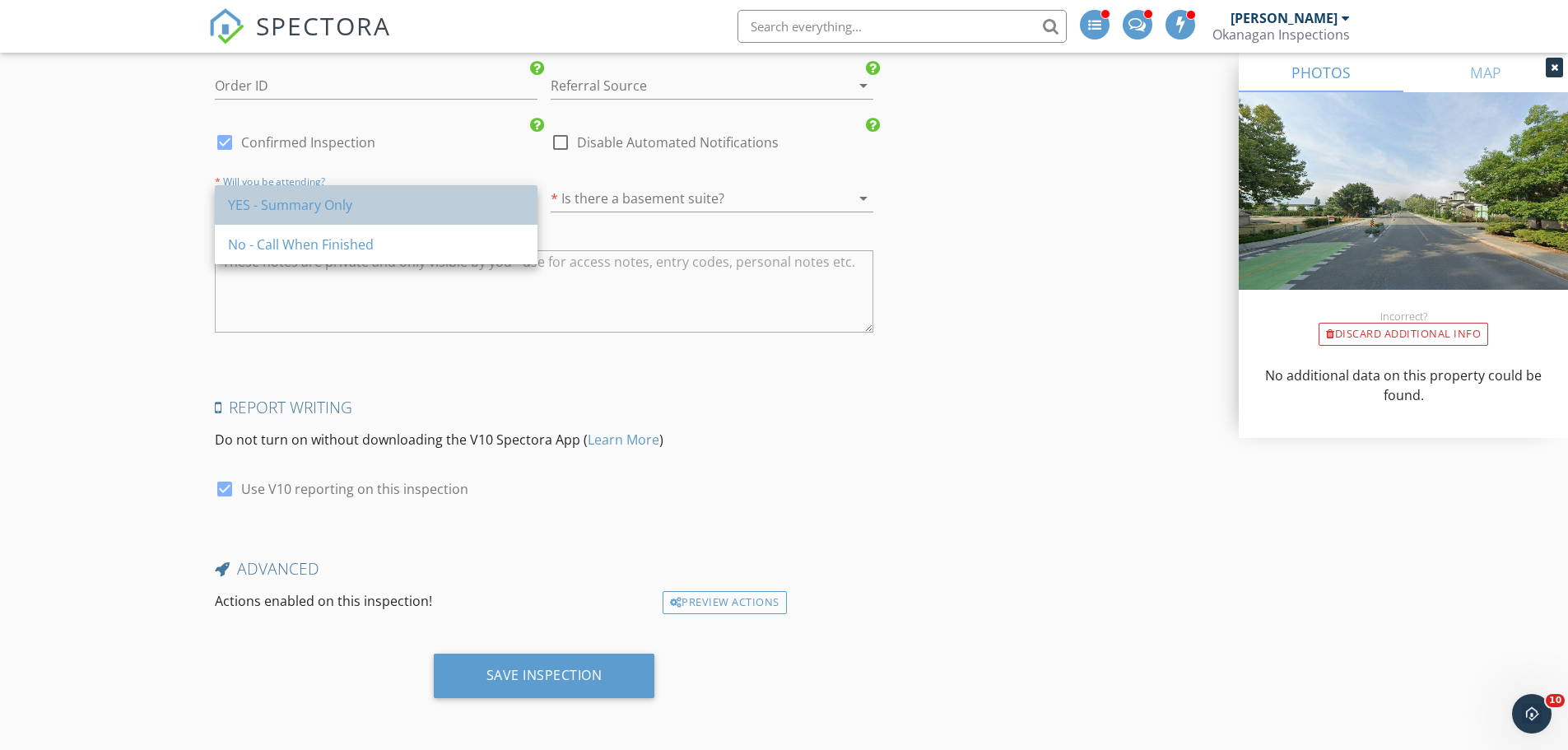
click at [312, 202] on div "YES - Summary Only" at bounding box center [376, 205] width 296 height 20
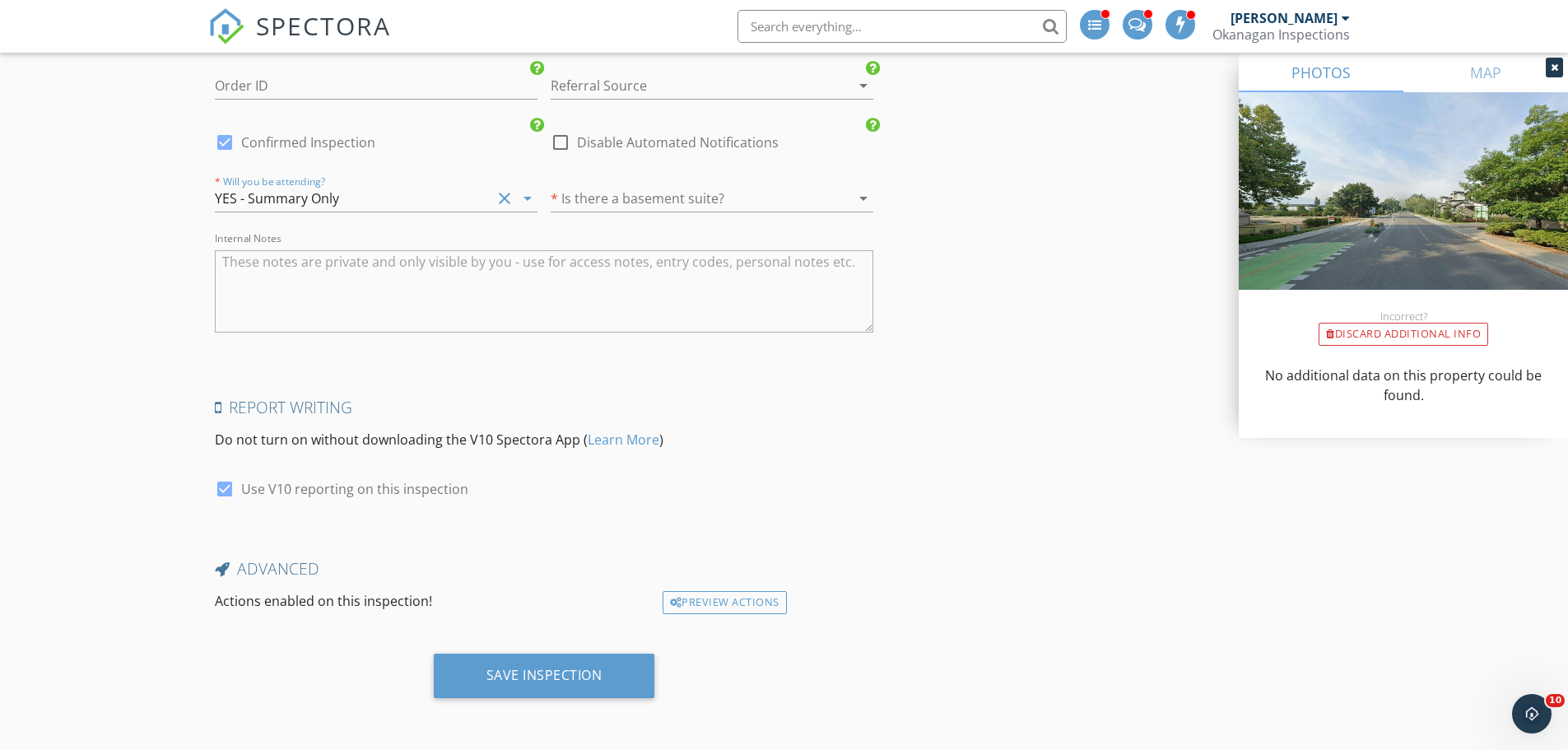
click at [639, 202] on div at bounding box center [689, 198] width 277 height 26
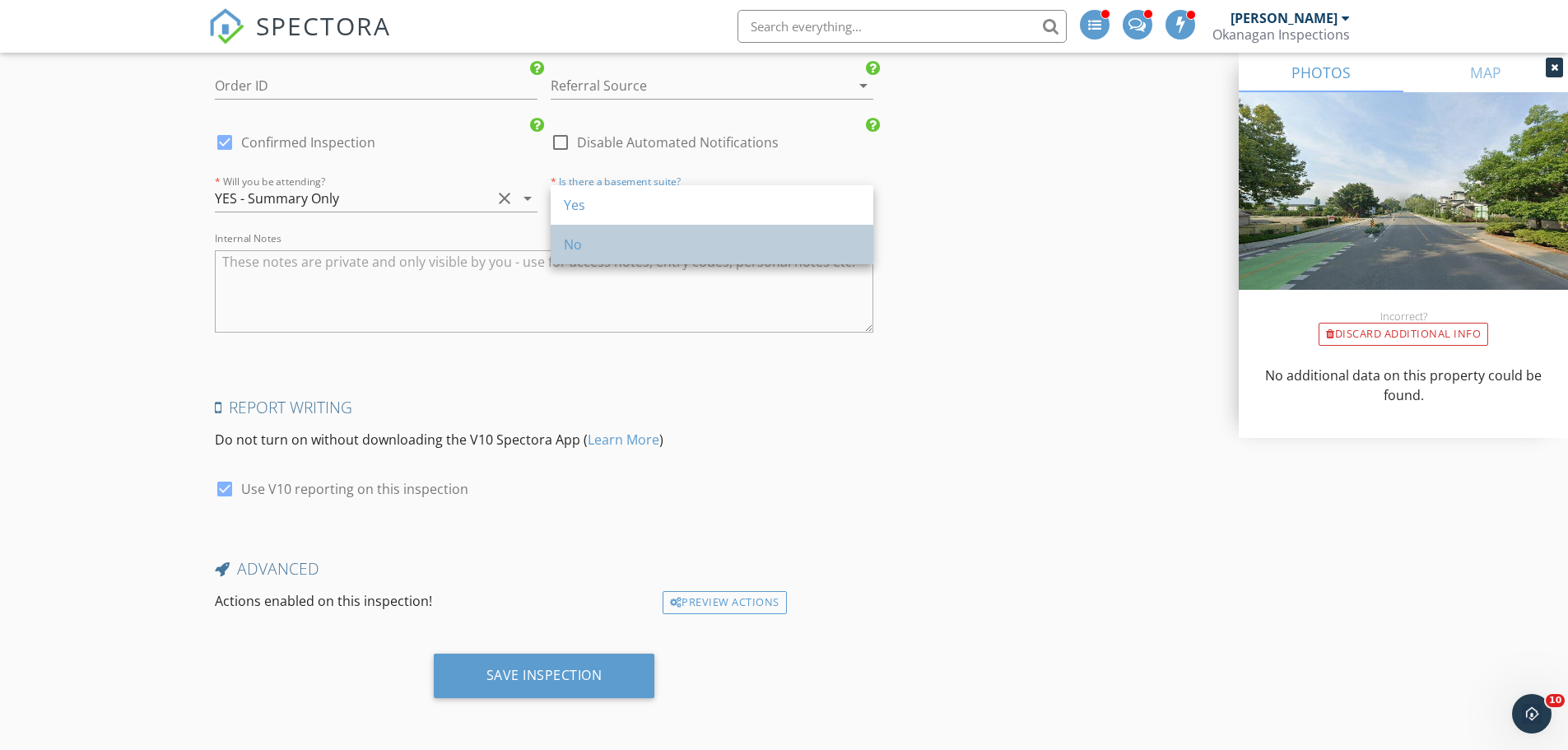
click at [609, 245] on div "No" at bounding box center [711, 244] width 296 height 20
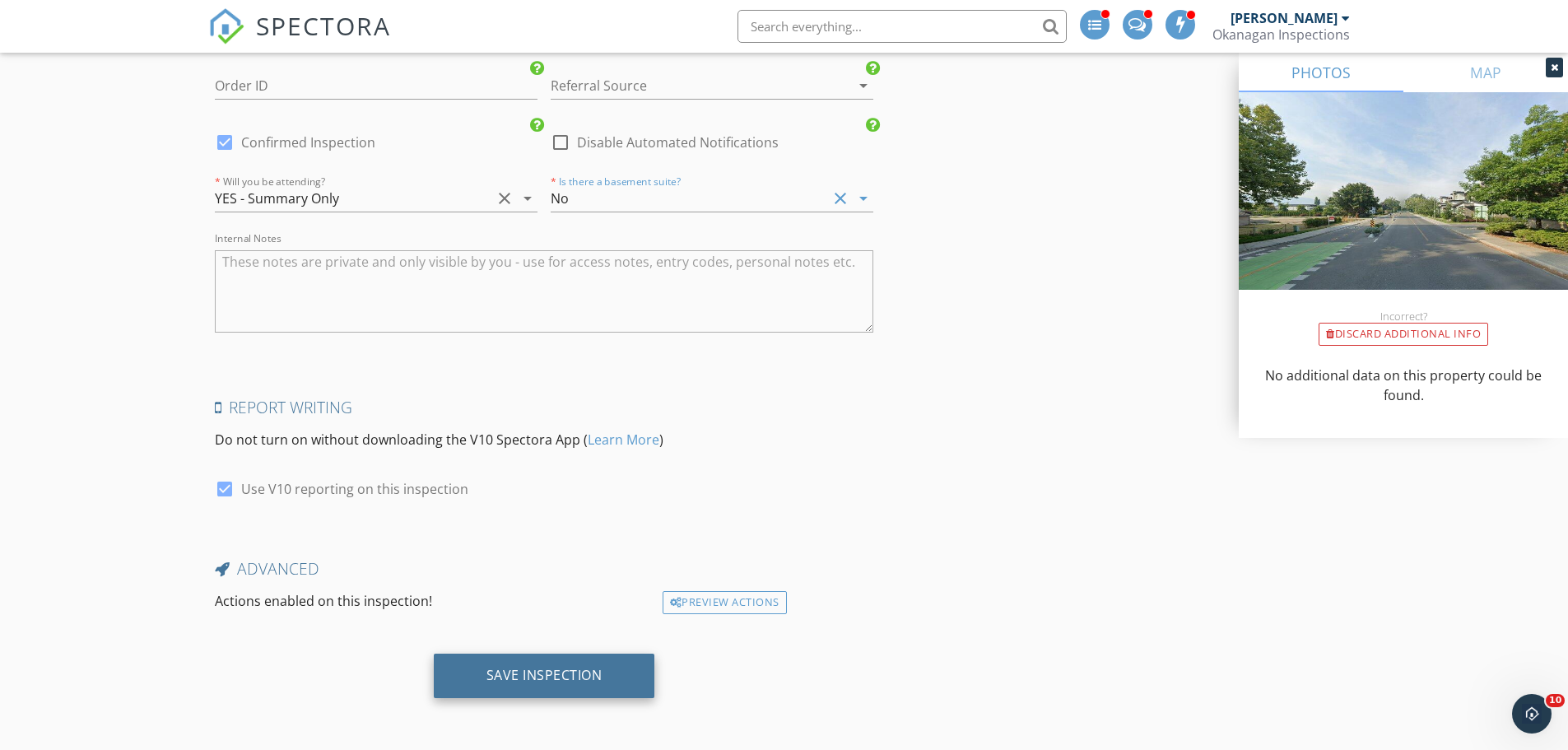
click at [536, 685] on div "Save Inspection" at bounding box center [544, 676] width 222 height 44
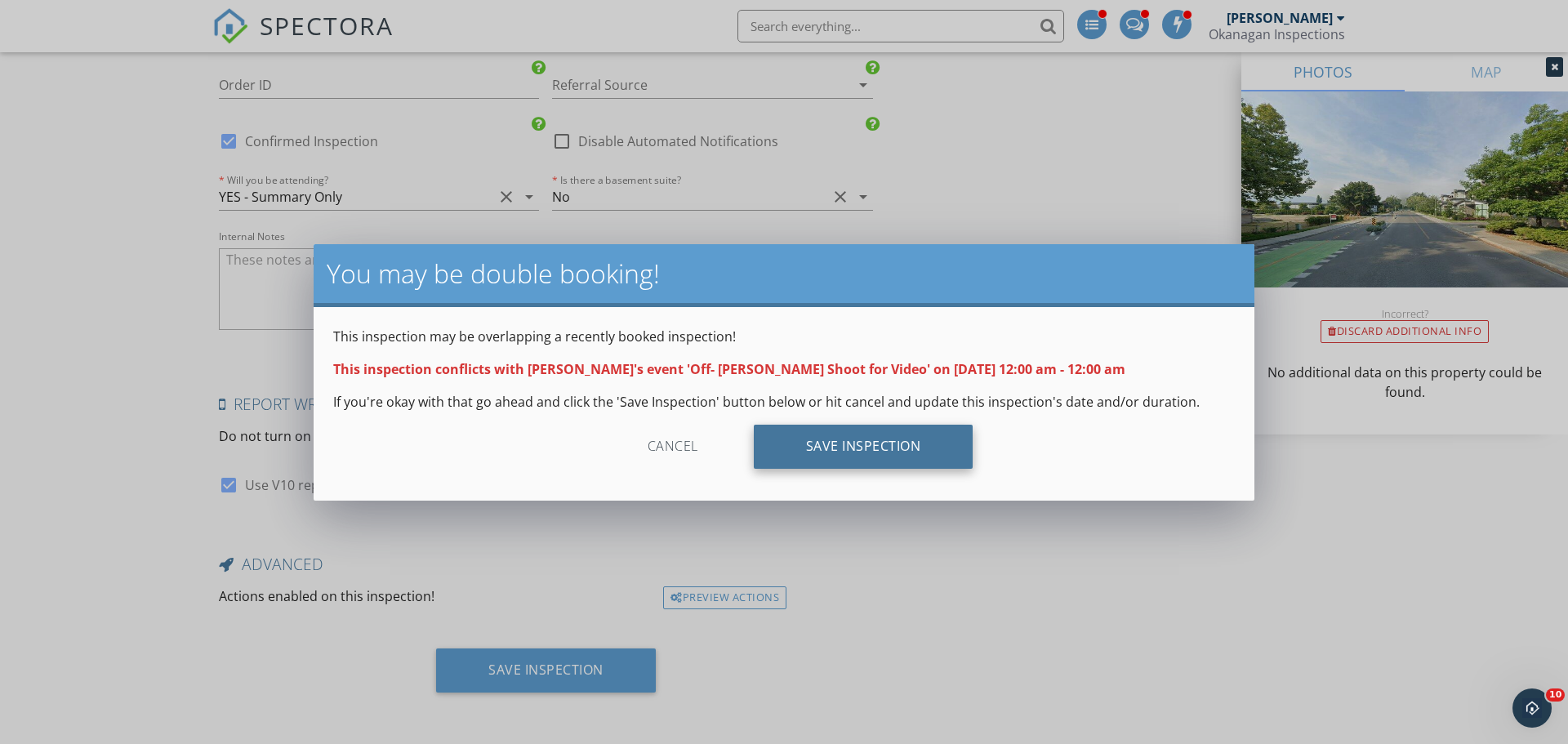
click at [812, 442] on div "Save Inspection" at bounding box center [863, 447] width 220 height 44
